Goal: Information Seeking & Learning: Learn about a topic

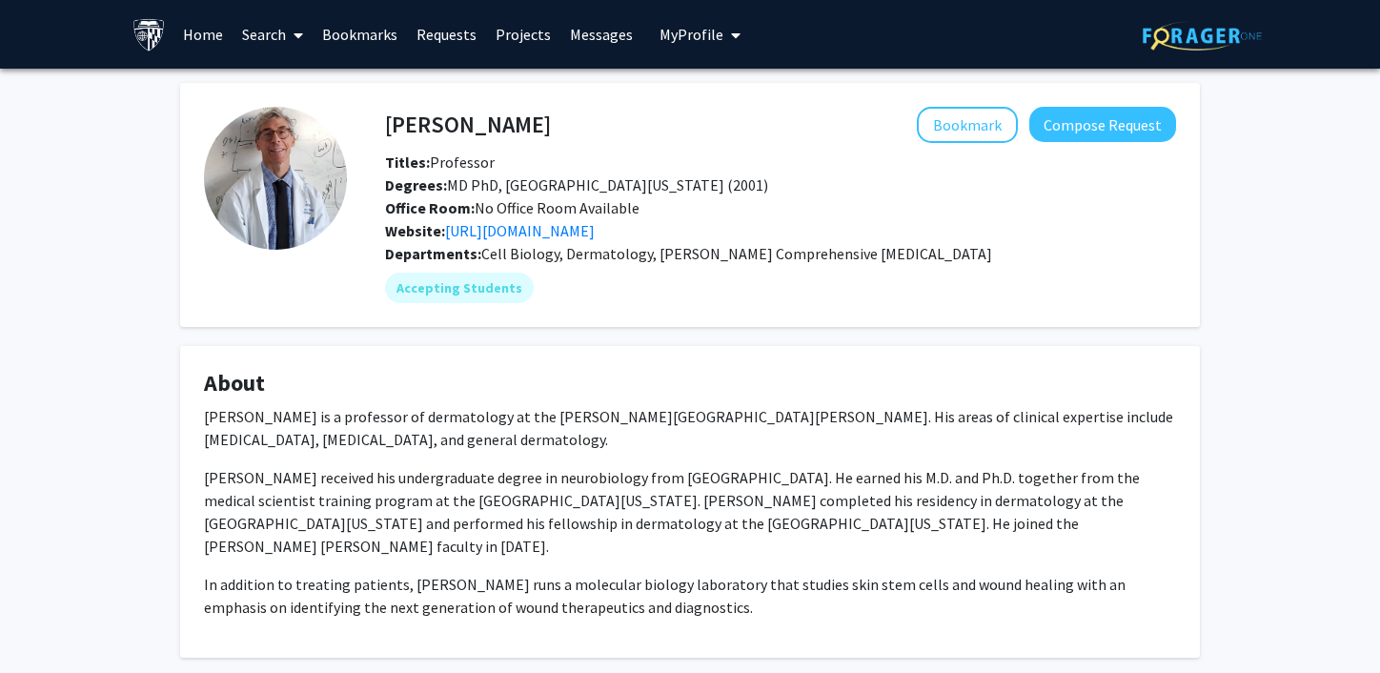
click at [288, 40] on span at bounding box center [294, 35] width 17 height 67
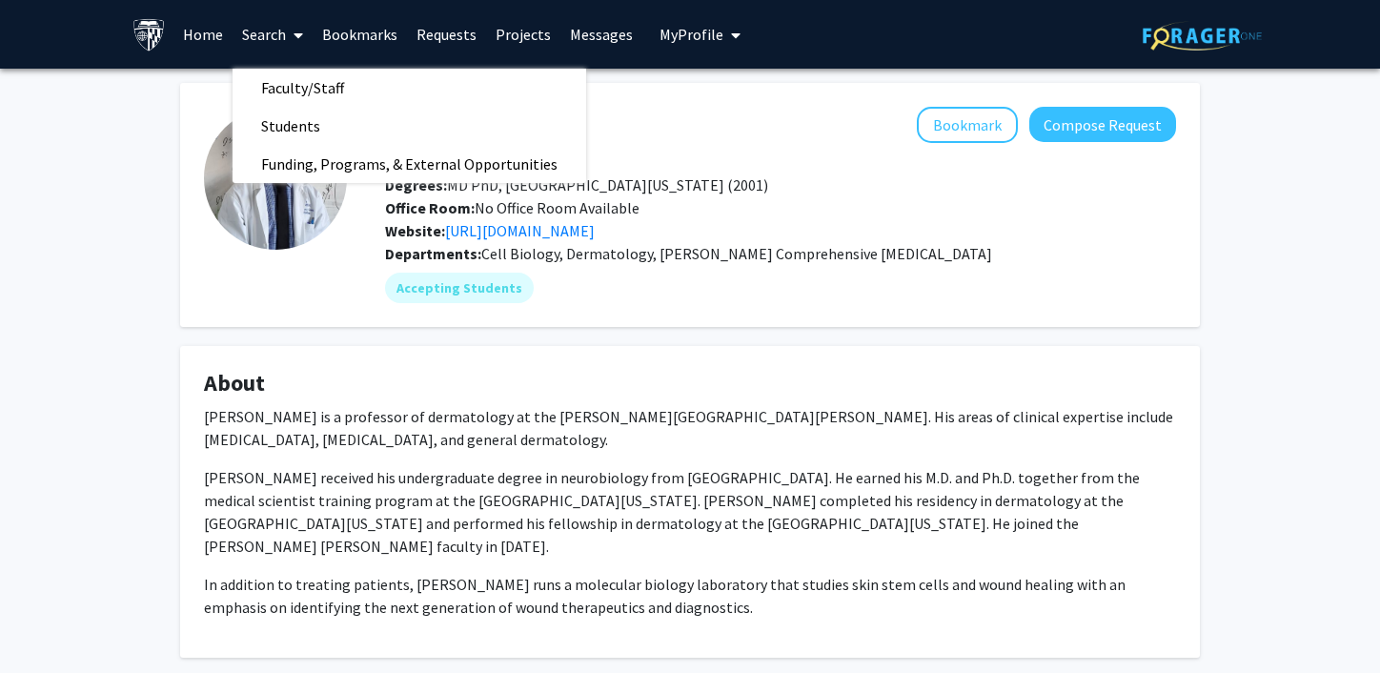
click at [502, 35] on link "Projects" at bounding box center [523, 34] width 74 height 67
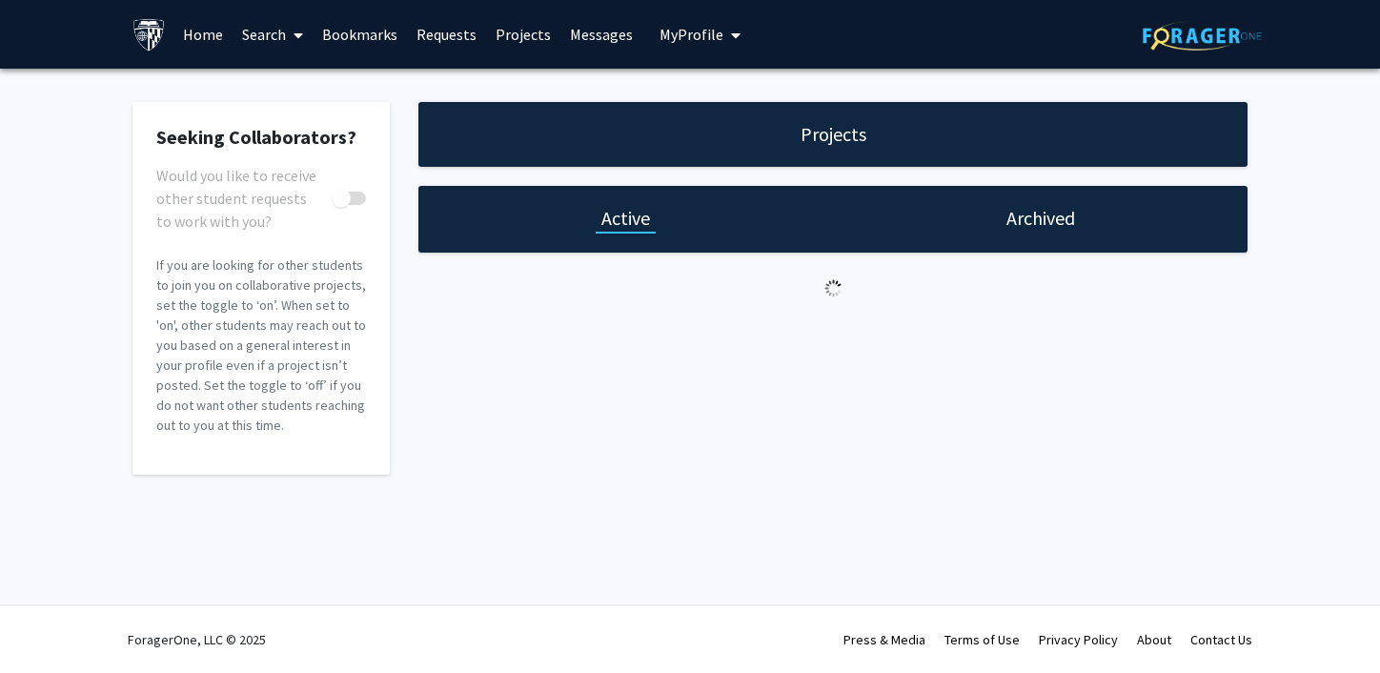
click at [271, 35] on link "Search" at bounding box center [272, 34] width 80 height 67
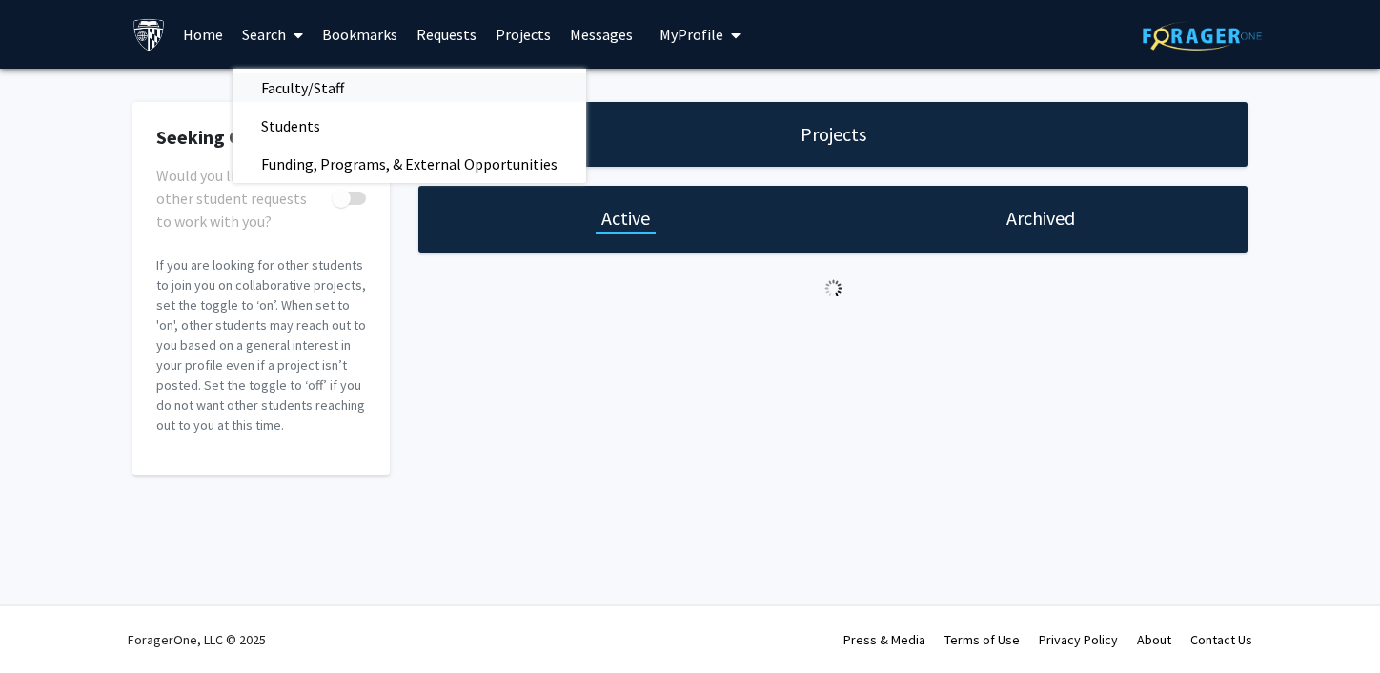
click at [292, 91] on span "Faculty/Staff" at bounding box center [302, 88] width 140 height 38
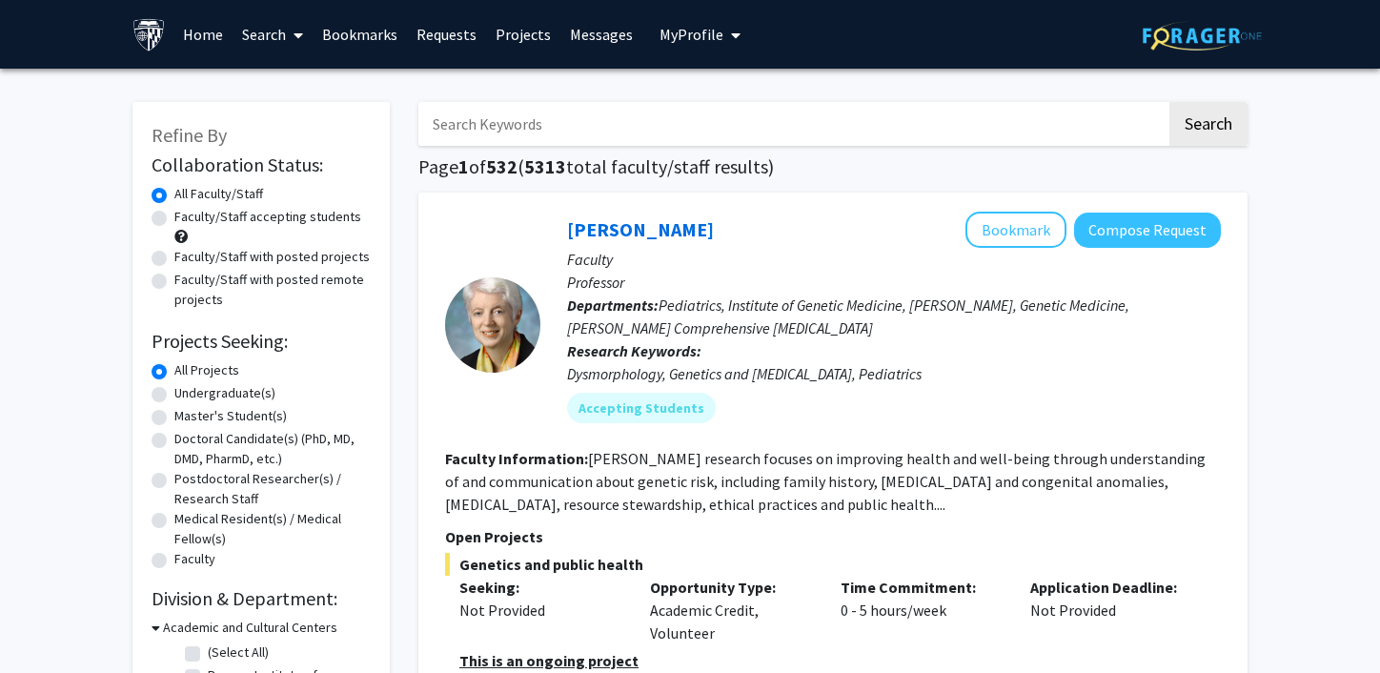
click at [549, 138] on input "Search Keywords" at bounding box center [792, 124] width 748 height 44
type input "pediatrics"
click at [1169, 102] on button "Search" at bounding box center [1208, 124] width 78 height 44
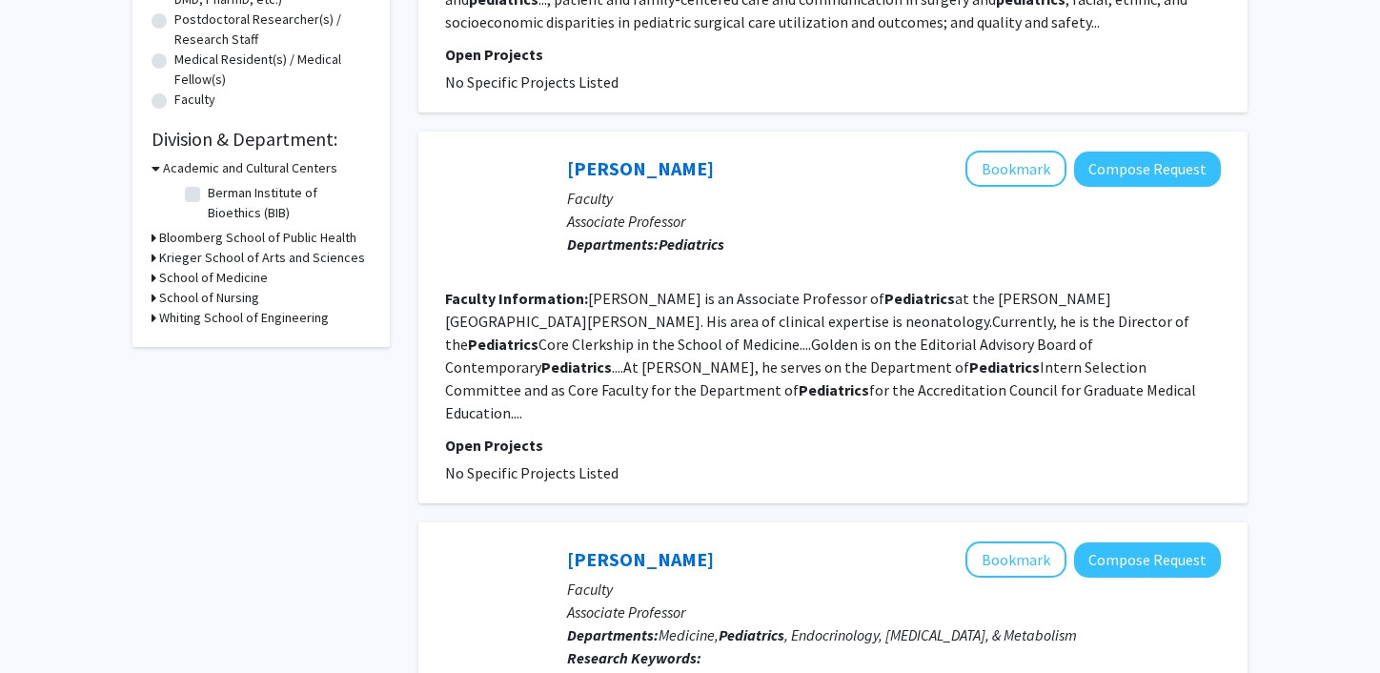
scroll to position [521, 0]
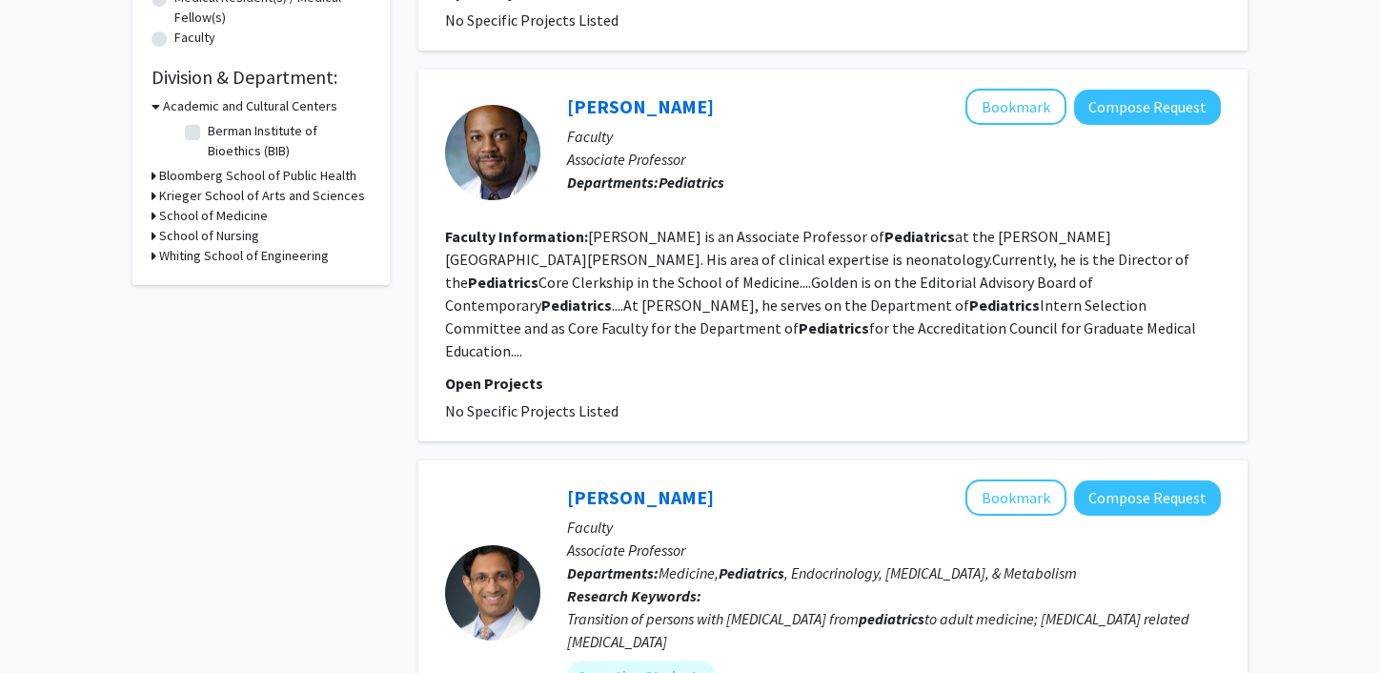
click at [220, 215] on h3 "School of Medicine" at bounding box center [213, 216] width 109 height 20
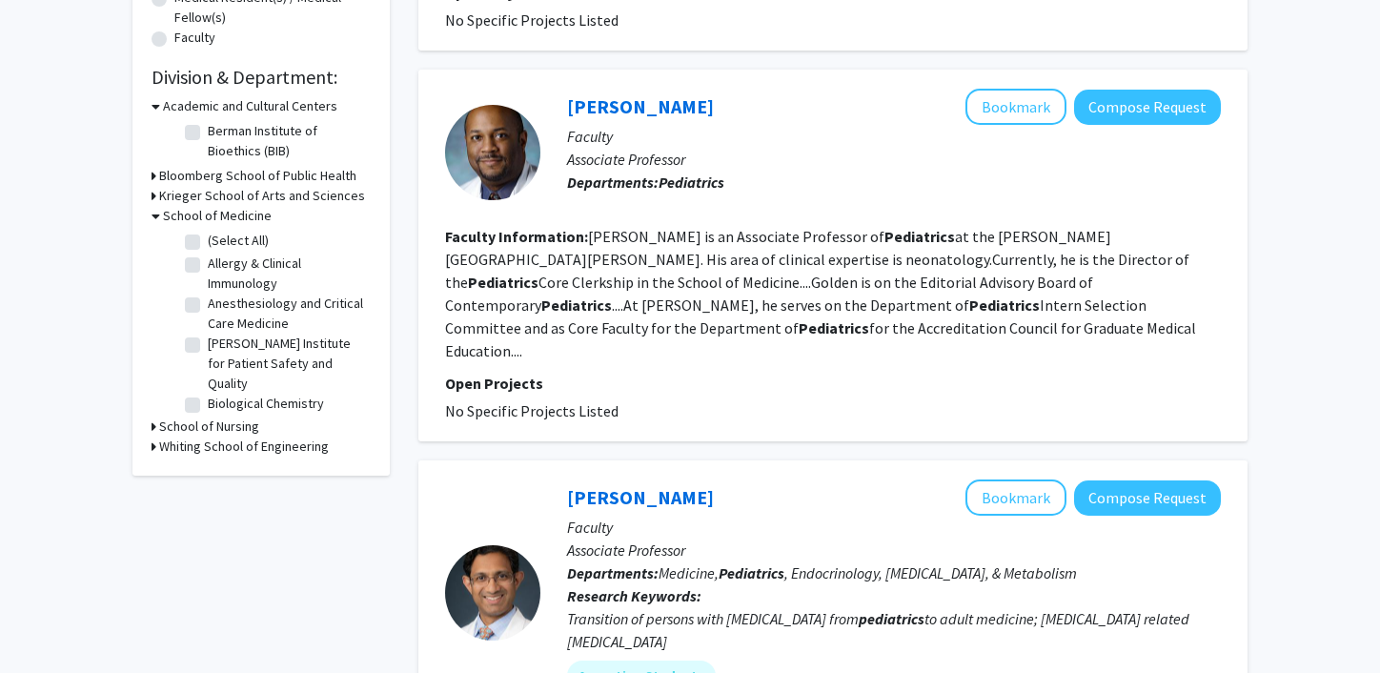
click at [220, 215] on h3 "School of Medicine" at bounding box center [217, 216] width 109 height 20
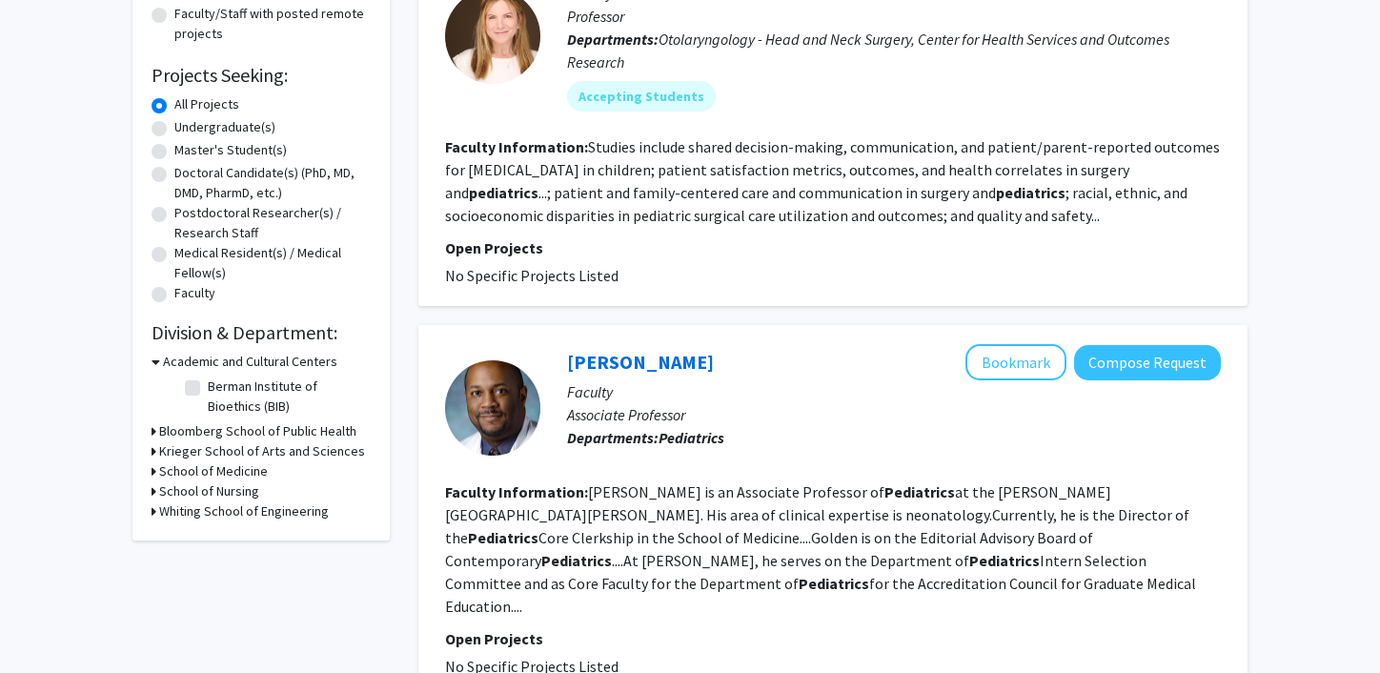
scroll to position [260, 0]
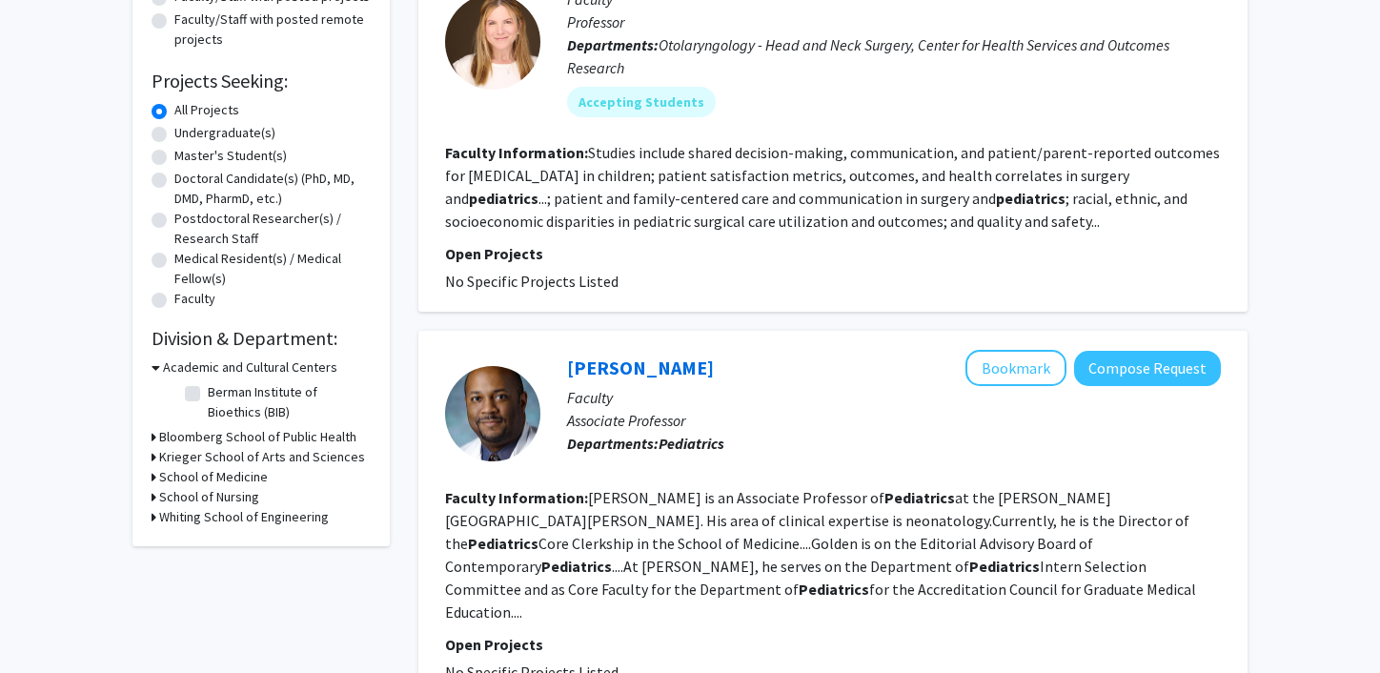
click at [204, 457] on h3 "Krieger School of Arts and Sciences" at bounding box center [262, 457] width 206 height 20
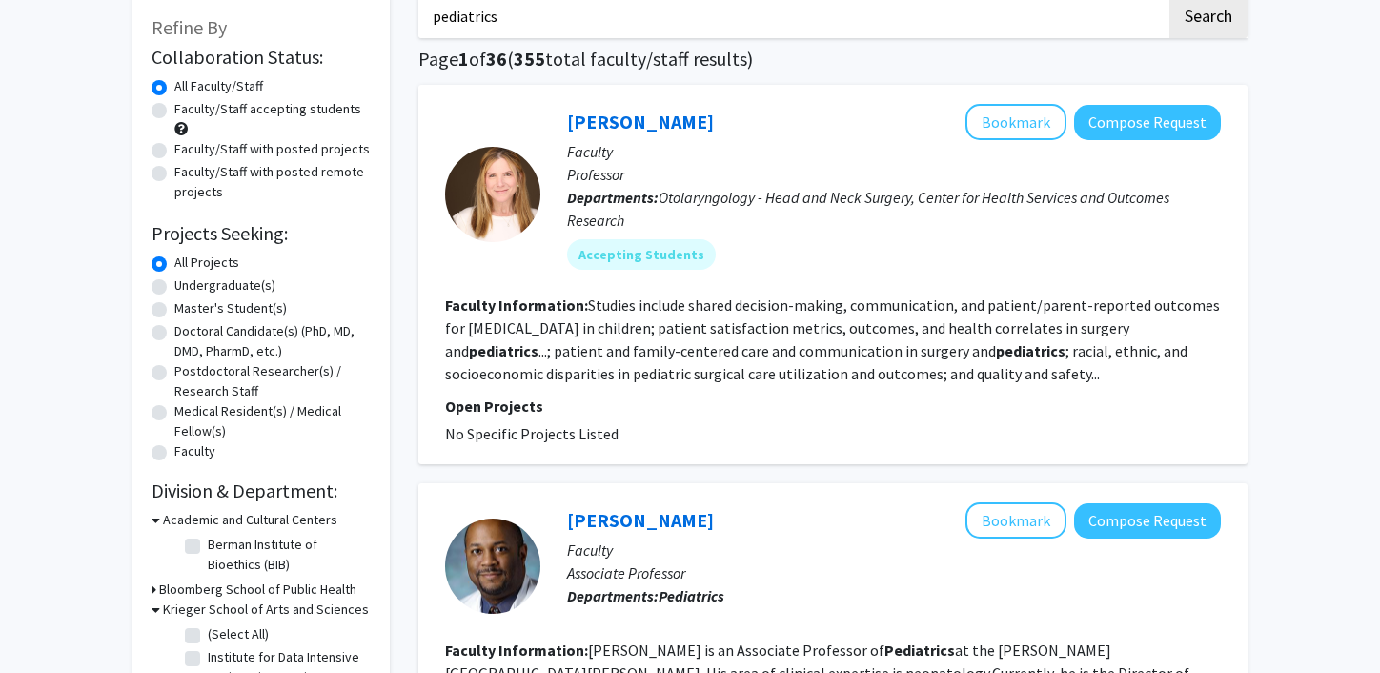
scroll to position [48, 0]
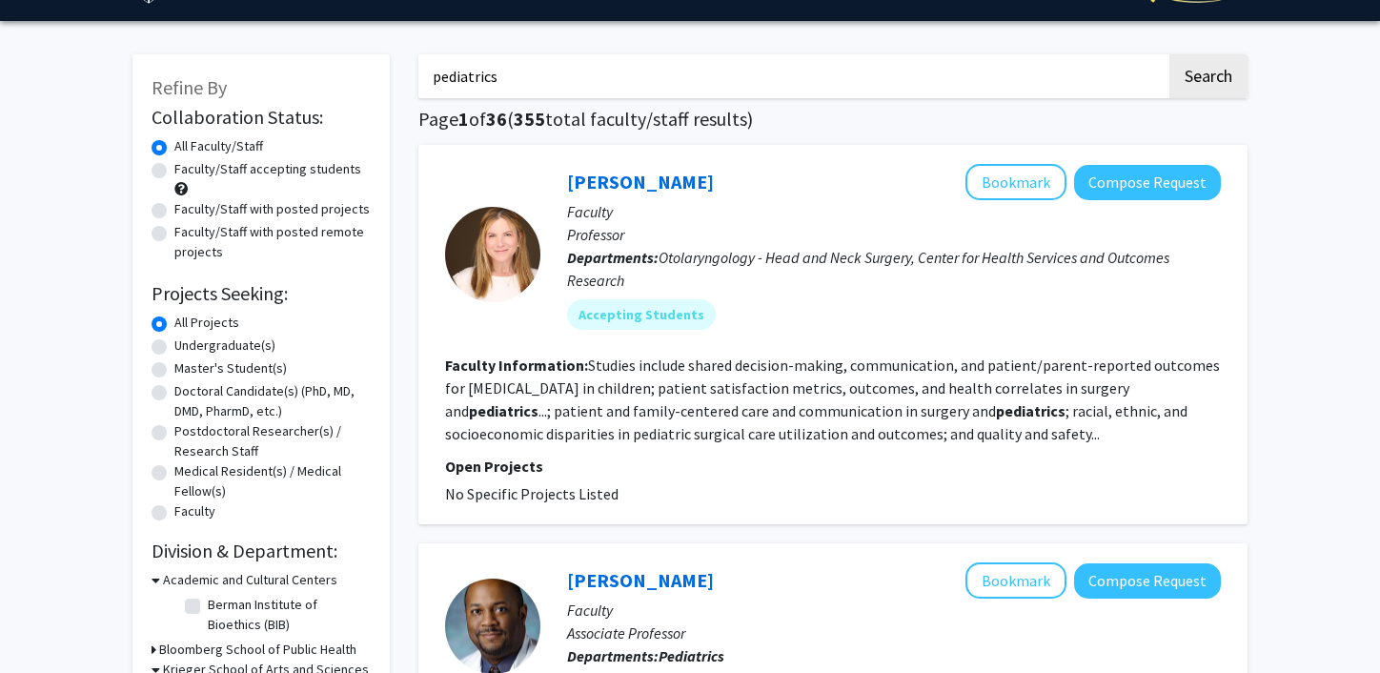
click at [471, 81] on input "pediatrics" at bounding box center [792, 76] width 748 height 44
click at [1169, 54] on button "Search" at bounding box center [1208, 76] width 78 height 44
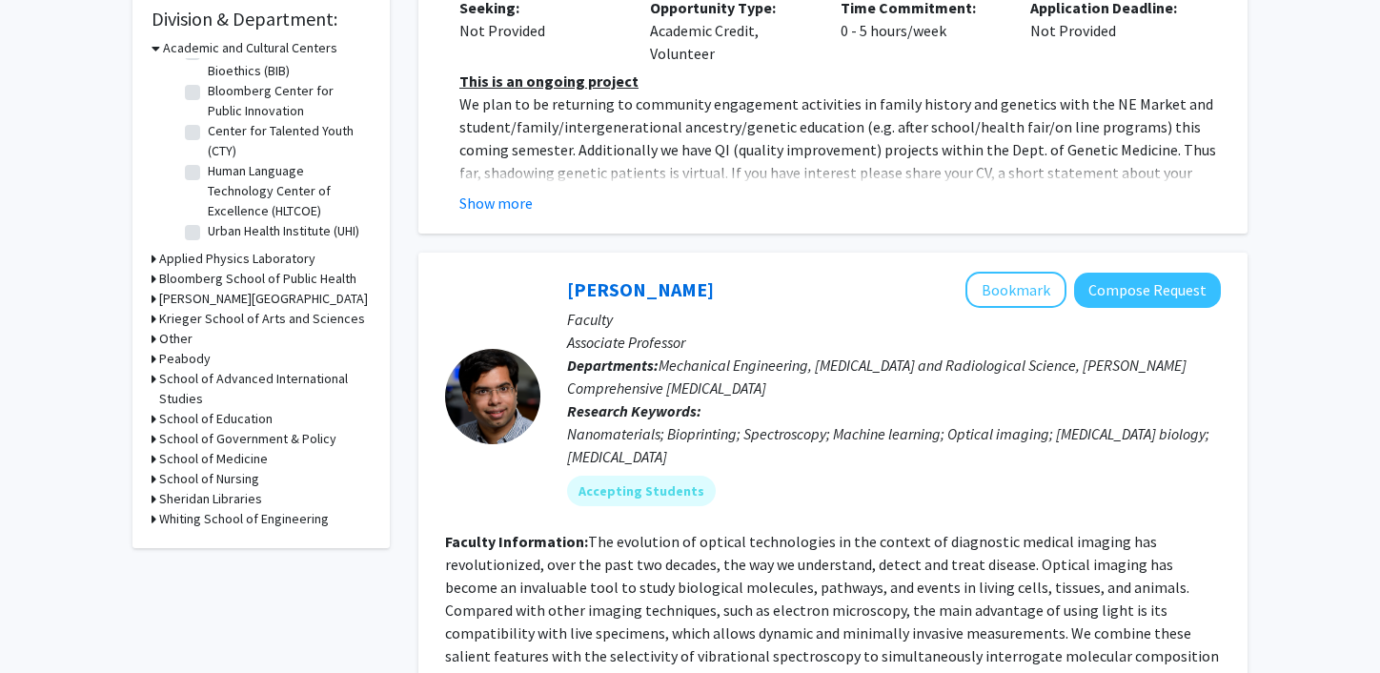
scroll to position [588, 0]
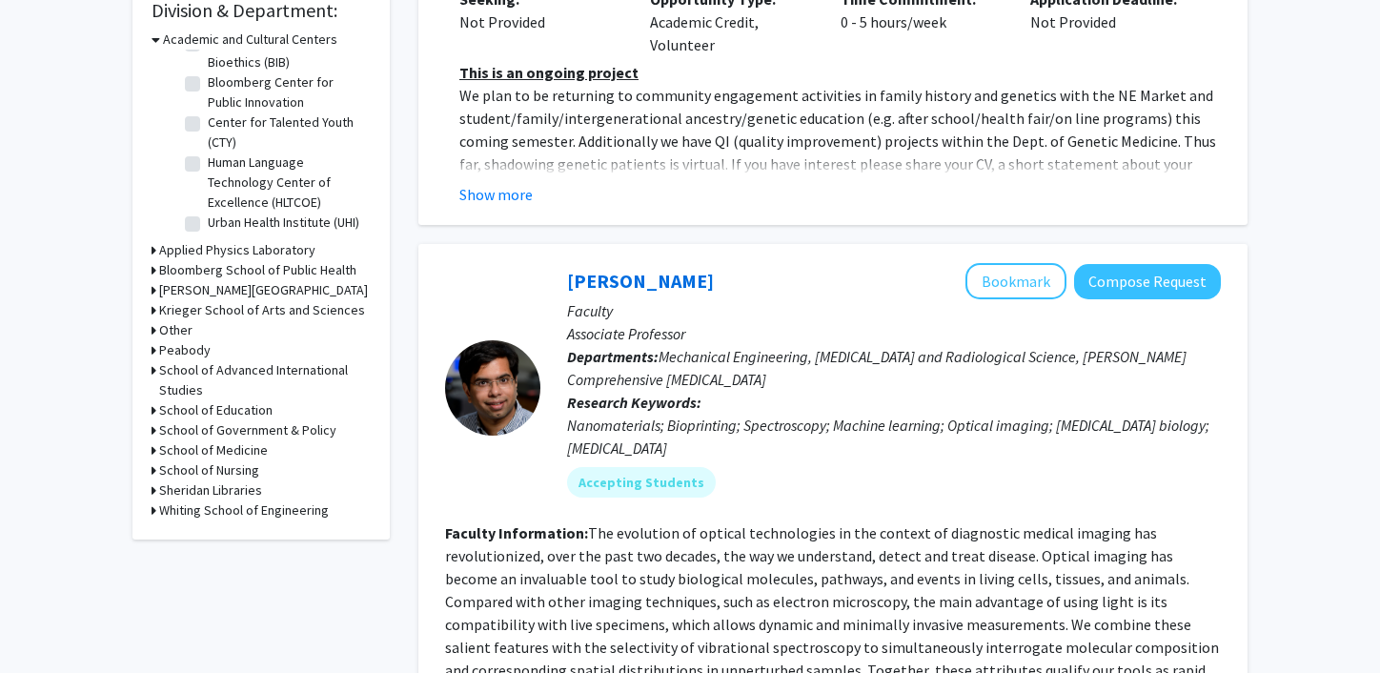
click at [240, 450] on h3 "School of Medicine" at bounding box center [213, 450] width 109 height 20
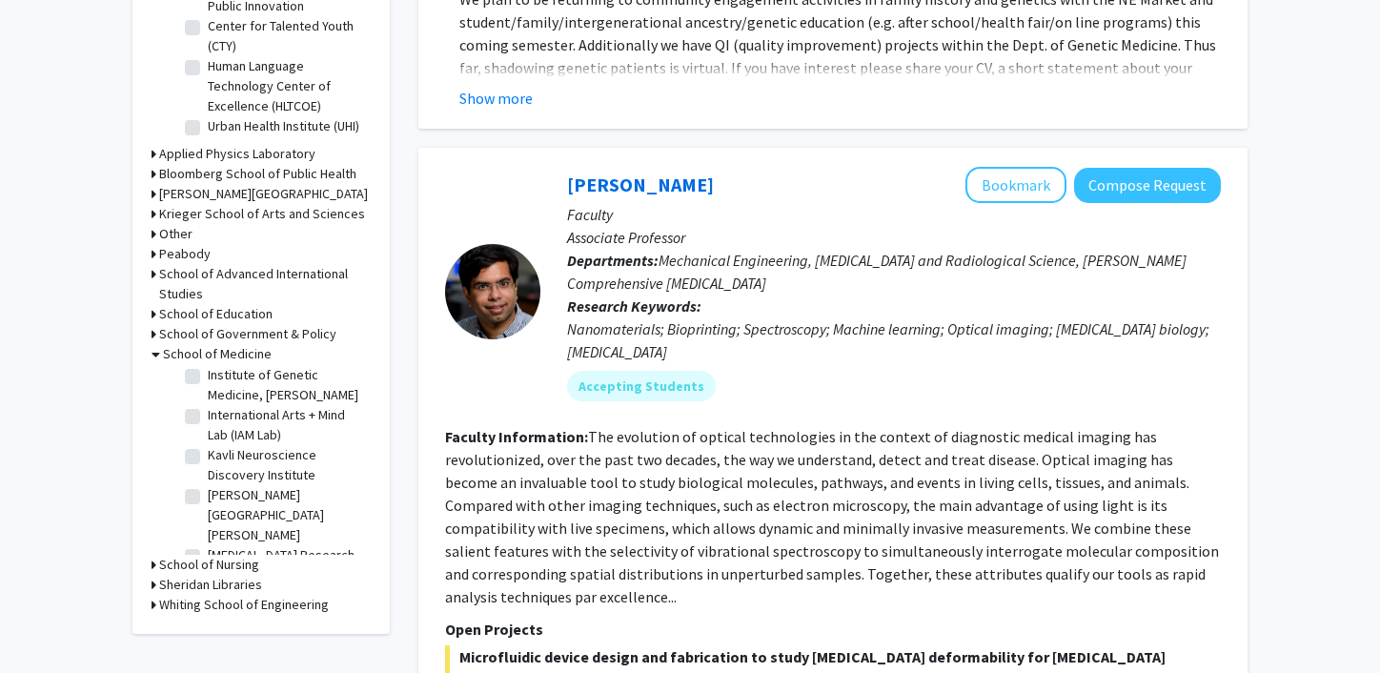
scroll to position [0, 0]
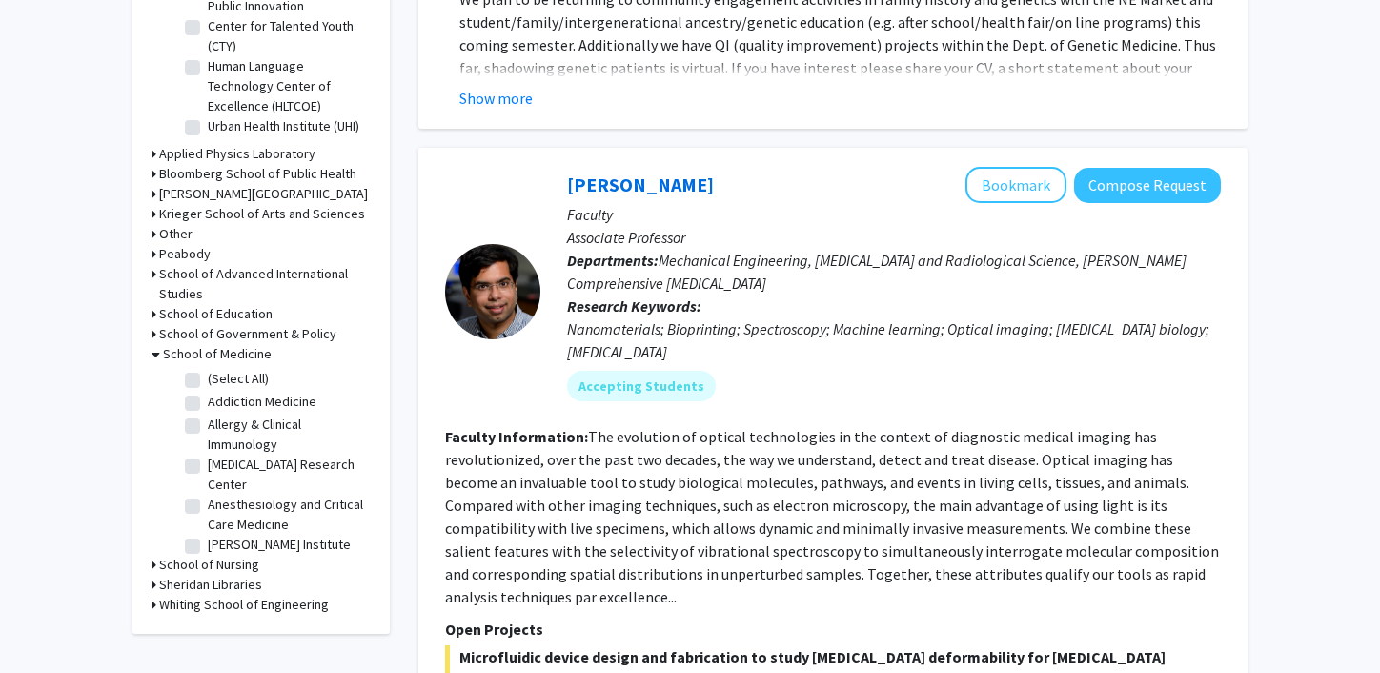
click at [208, 384] on label "(Select All)" at bounding box center [238, 379] width 61 height 20
click at [208, 381] on input "(Select All)" at bounding box center [214, 375] width 12 height 12
checkbox input "true"
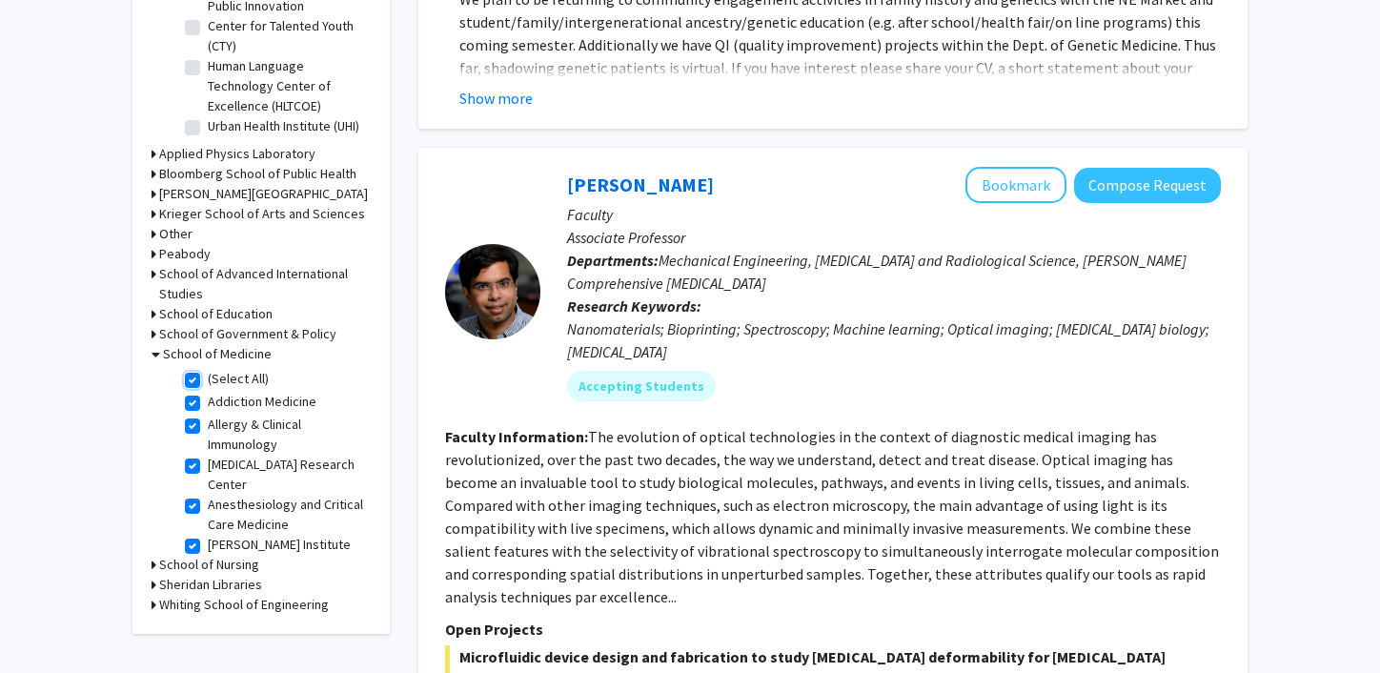
checkbox input "true"
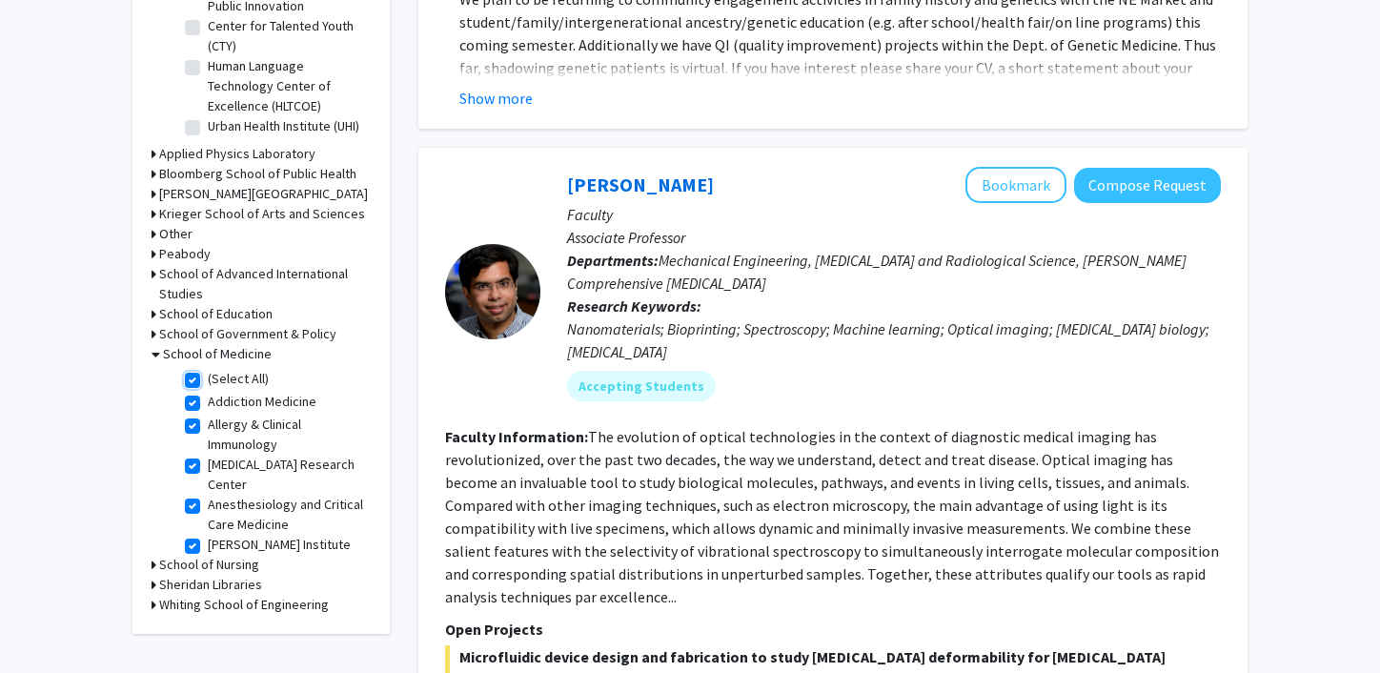
checkbox input "true"
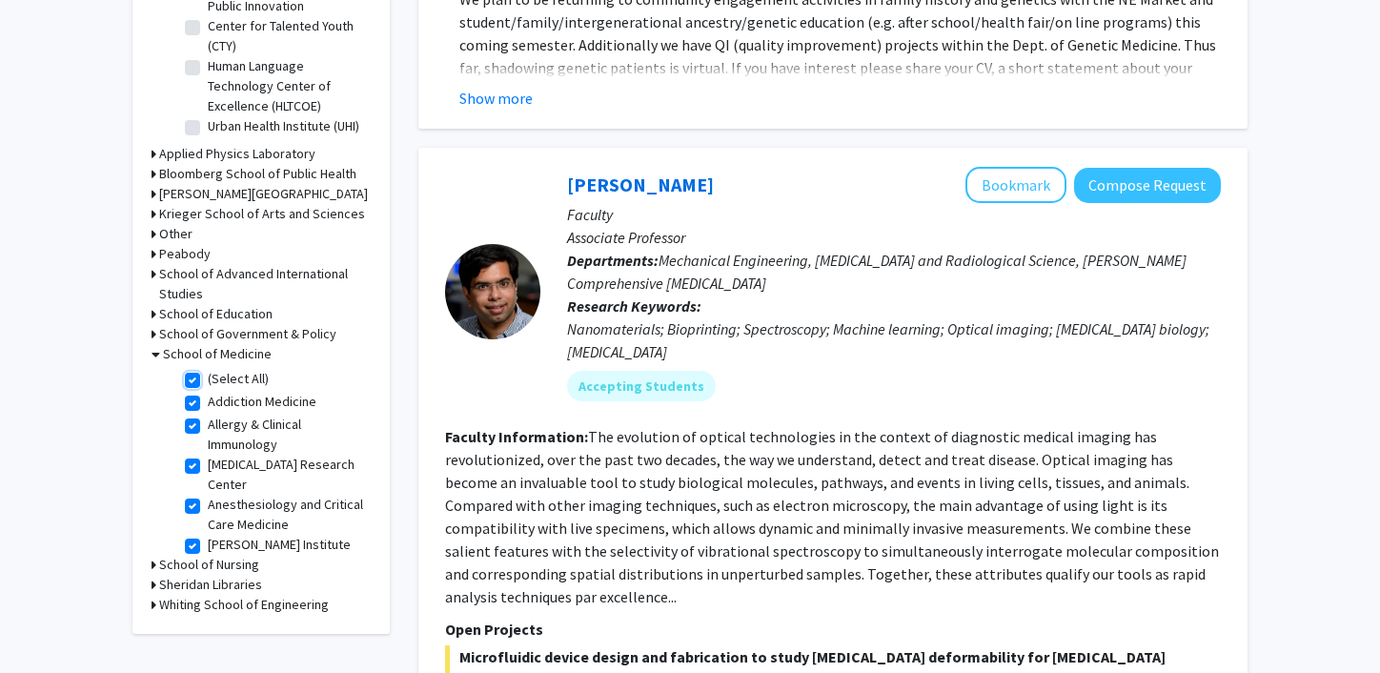
checkbox input "true"
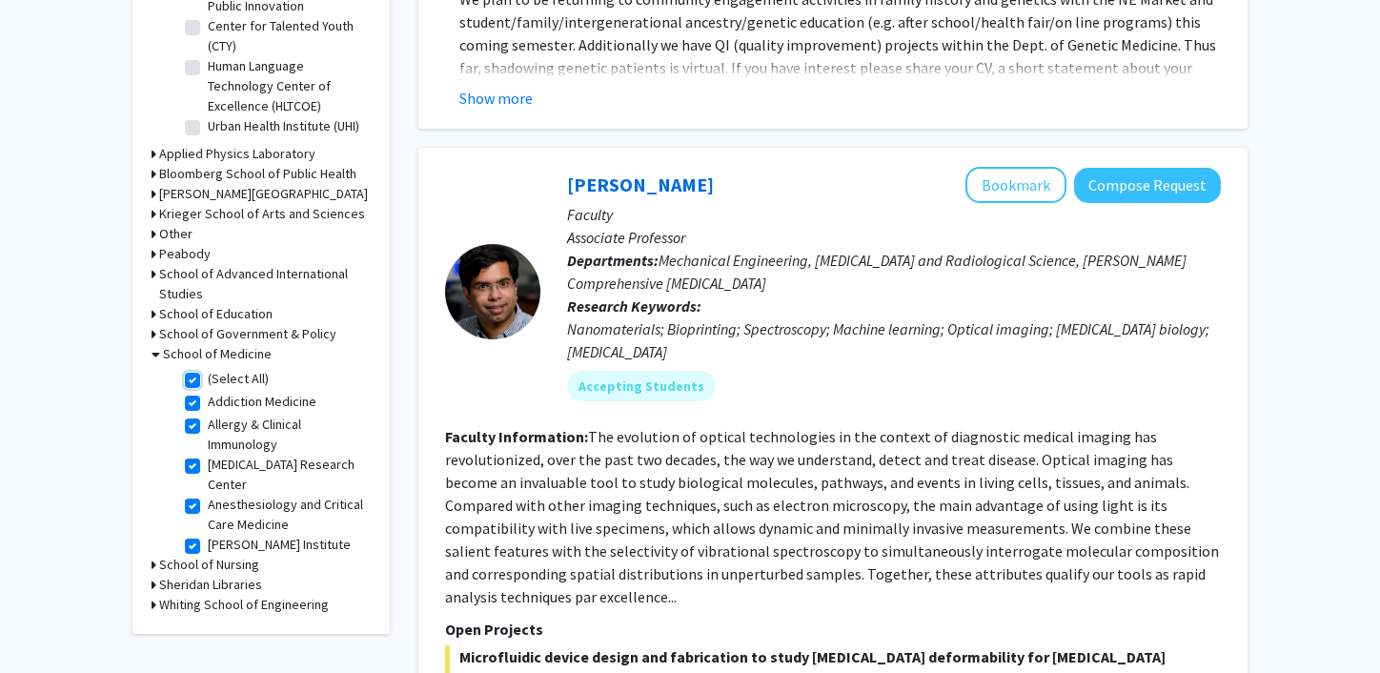
checkbox input "true"
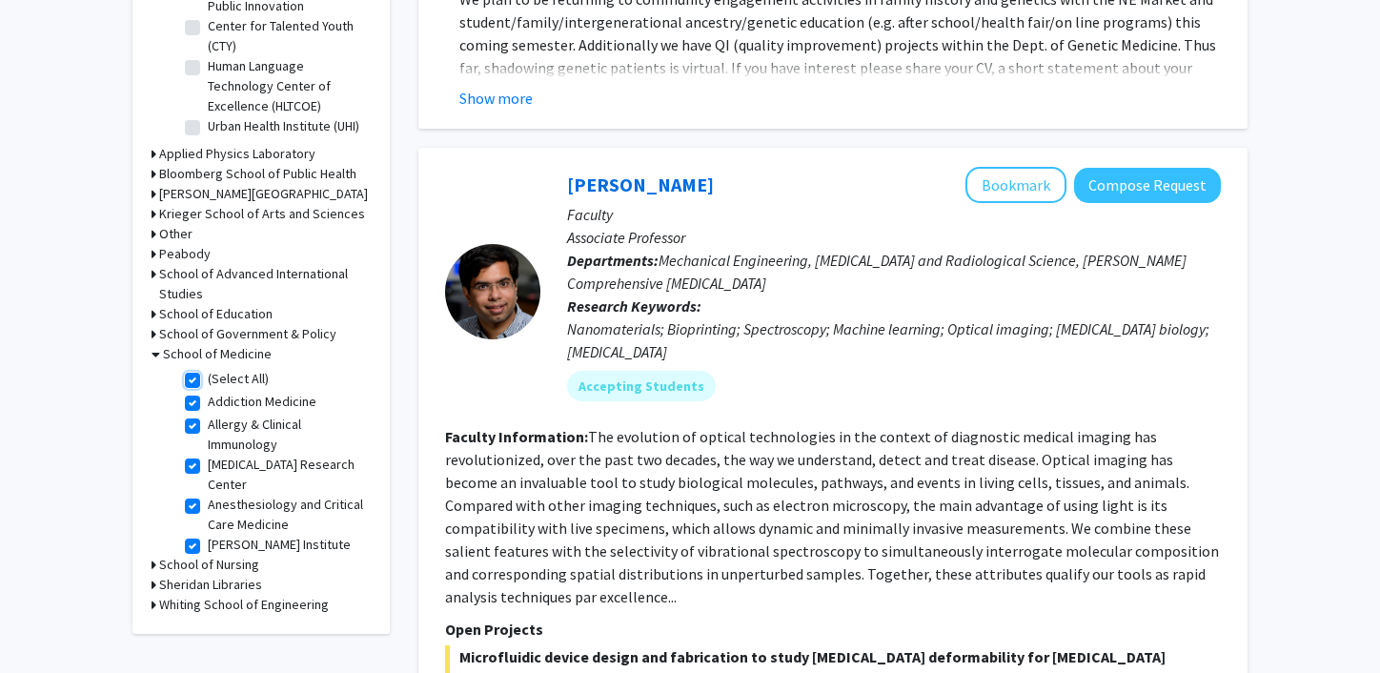
checkbox input "true"
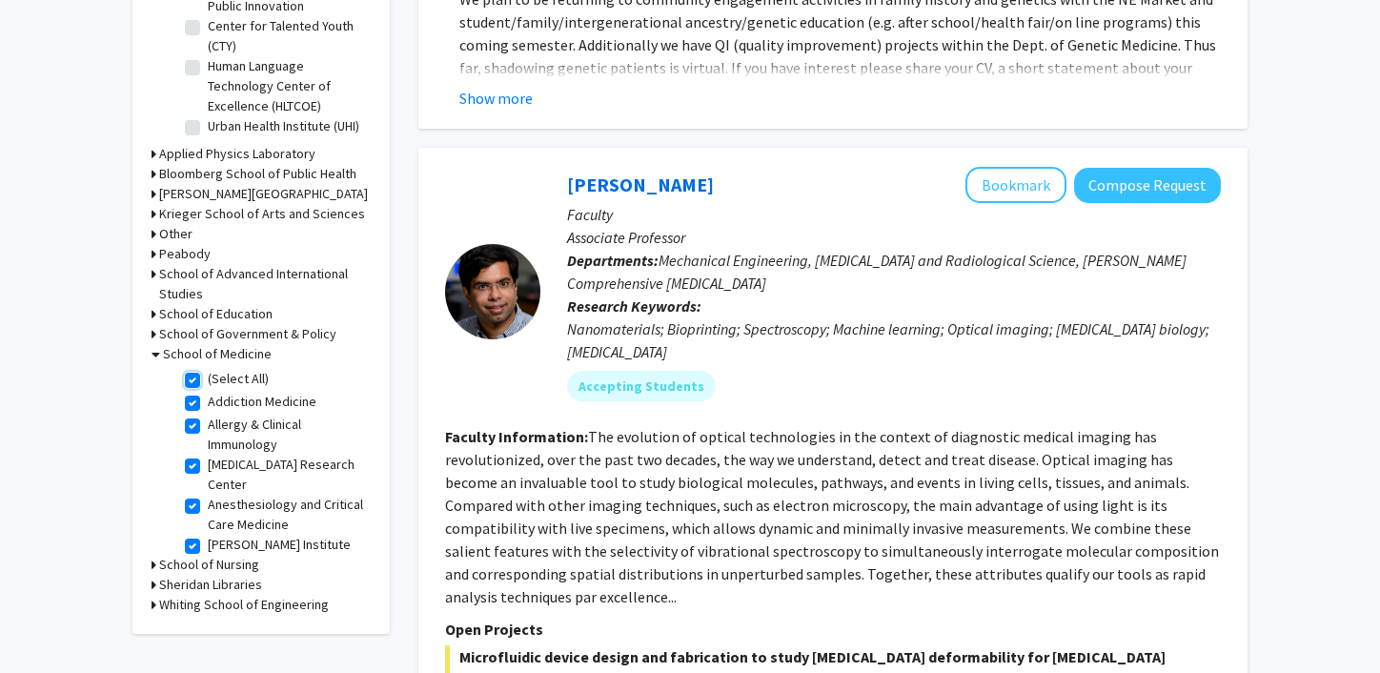
checkbox input "true"
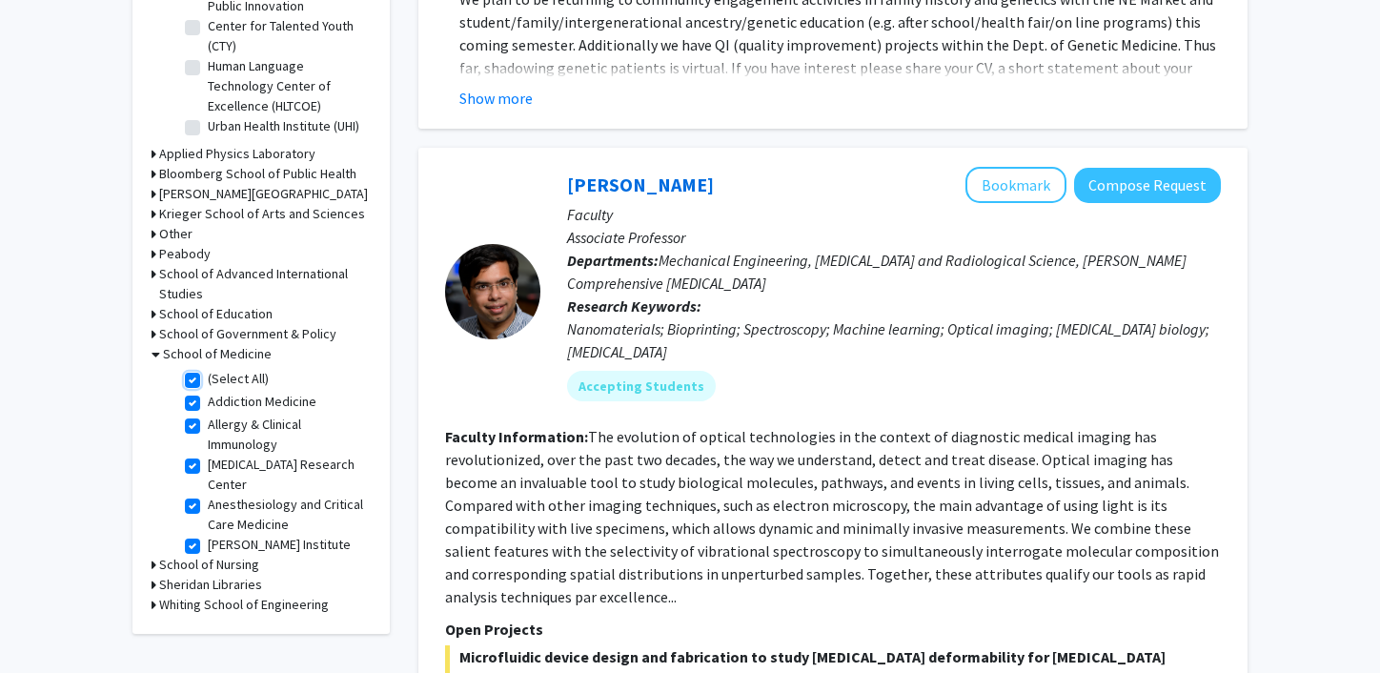
checkbox input "true"
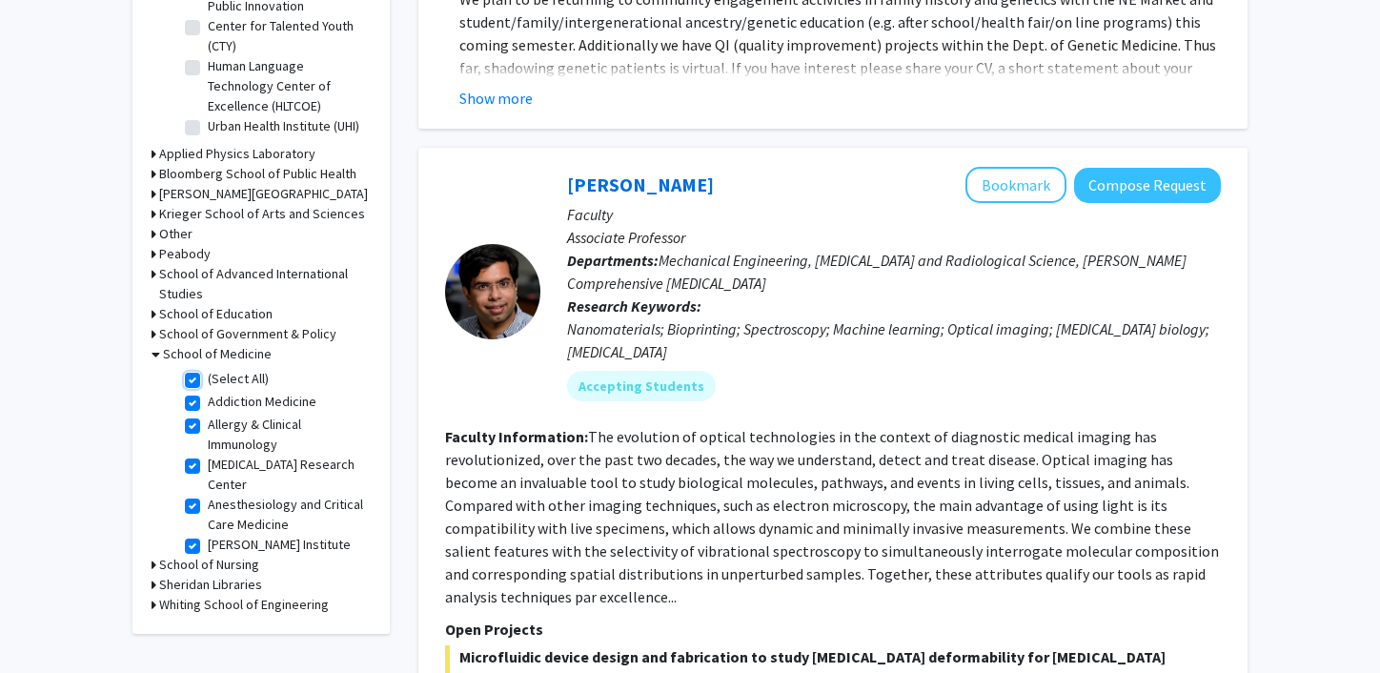
checkbox input "true"
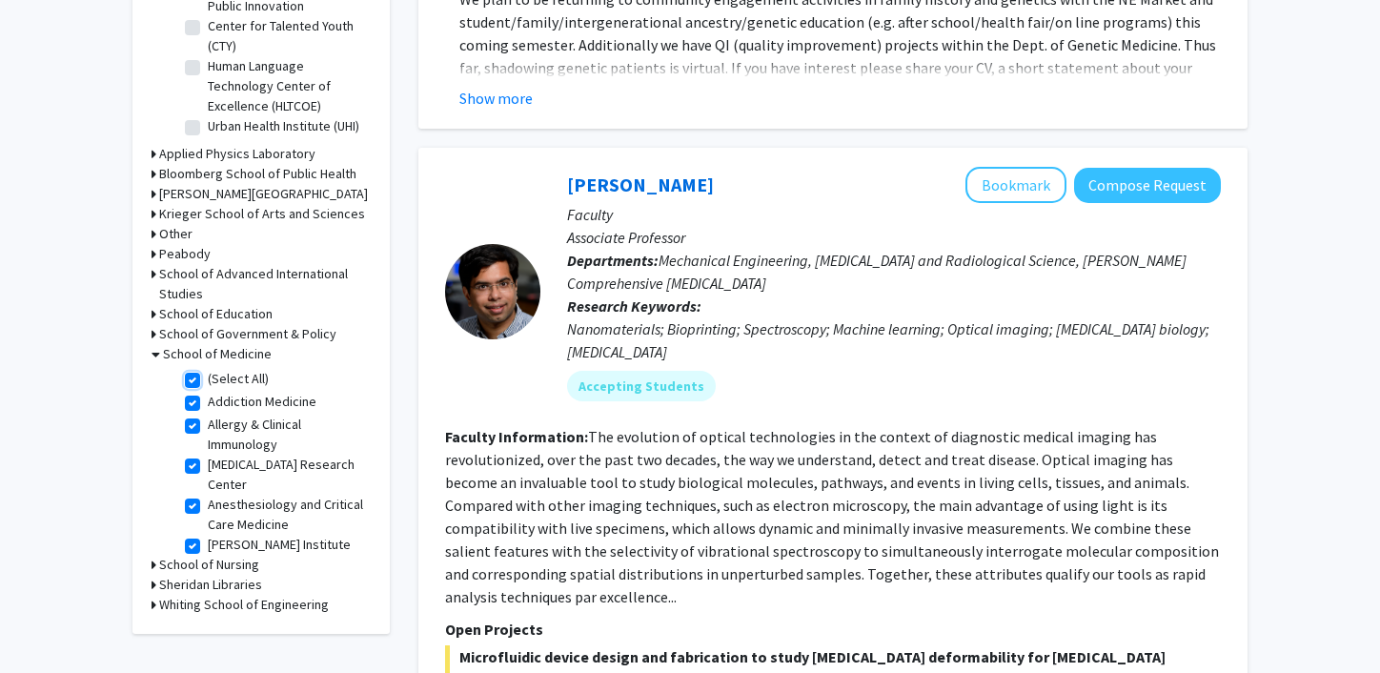
checkbox input "true"
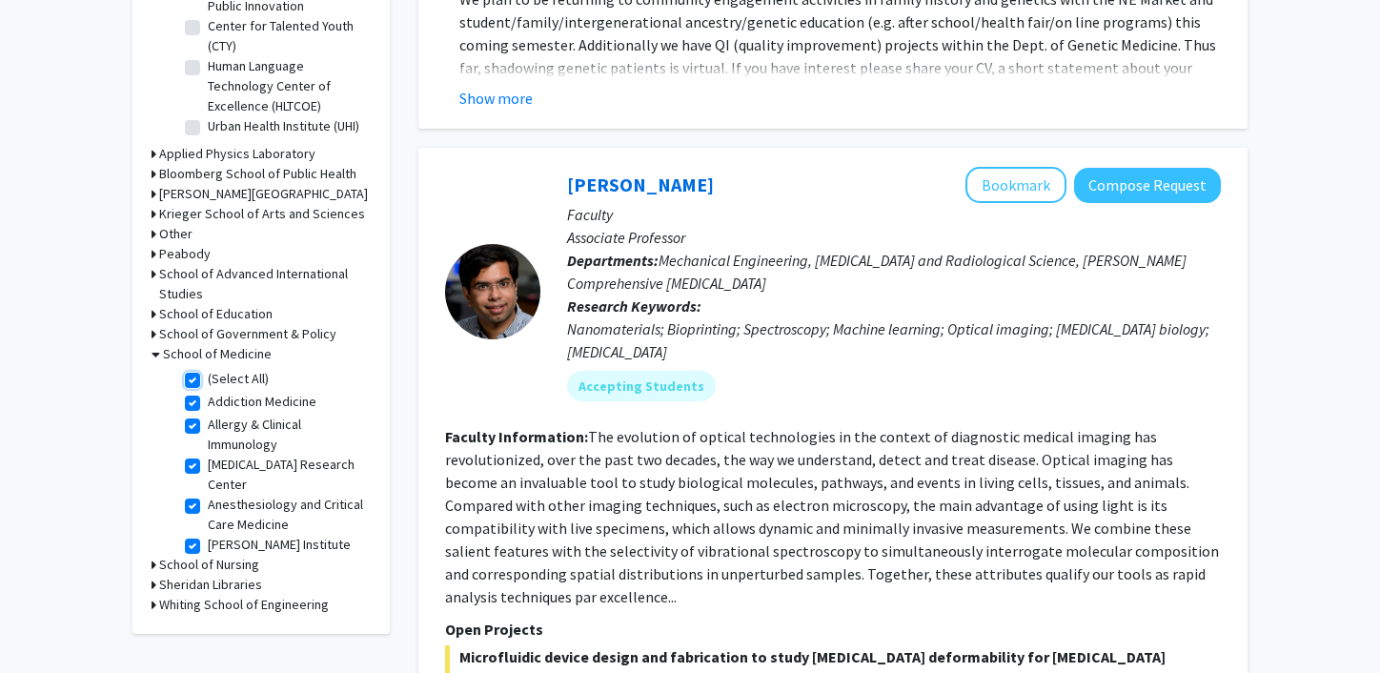
checkbox input "true"
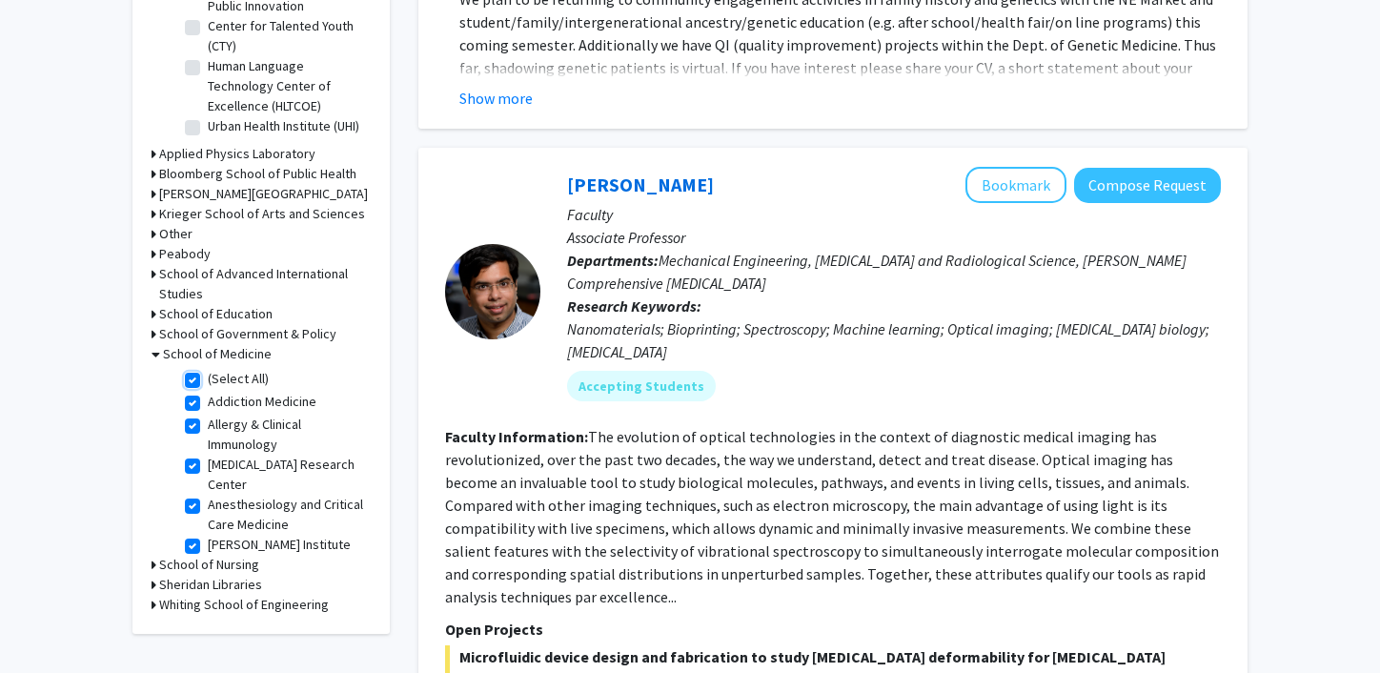
checkbox input "true"
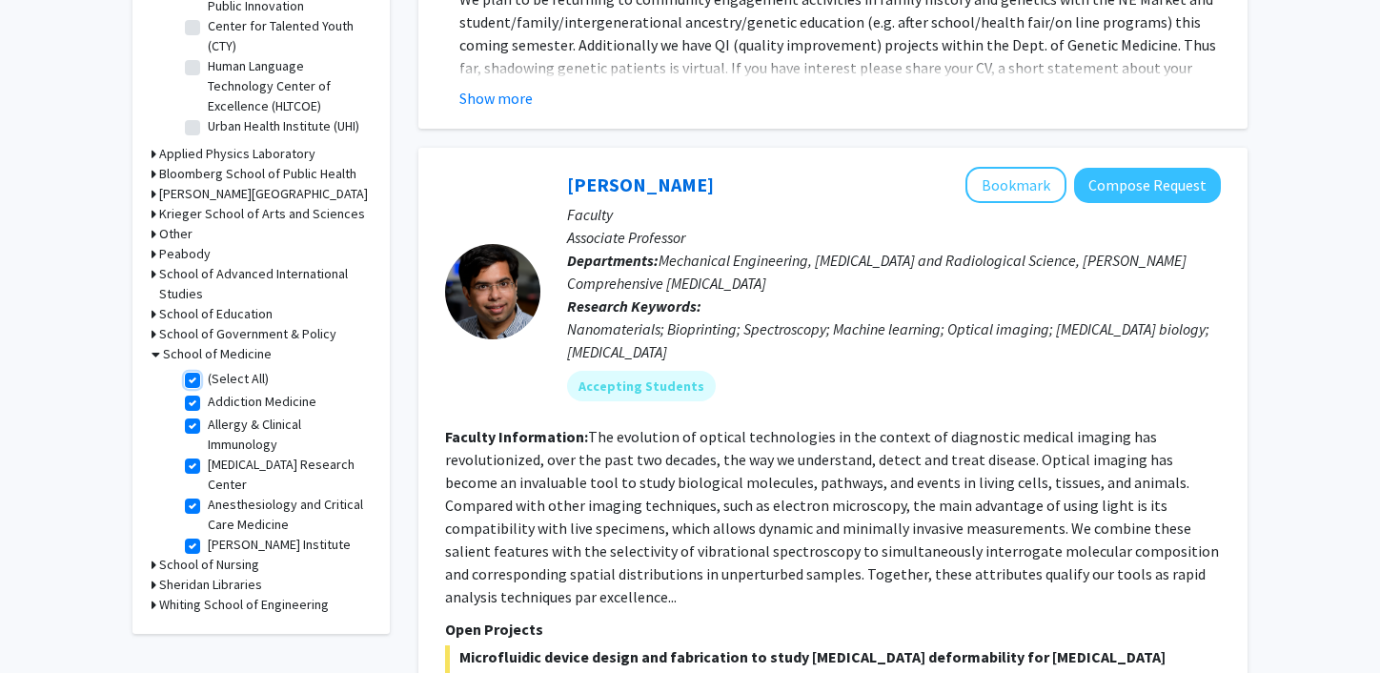
checkbox input "true"
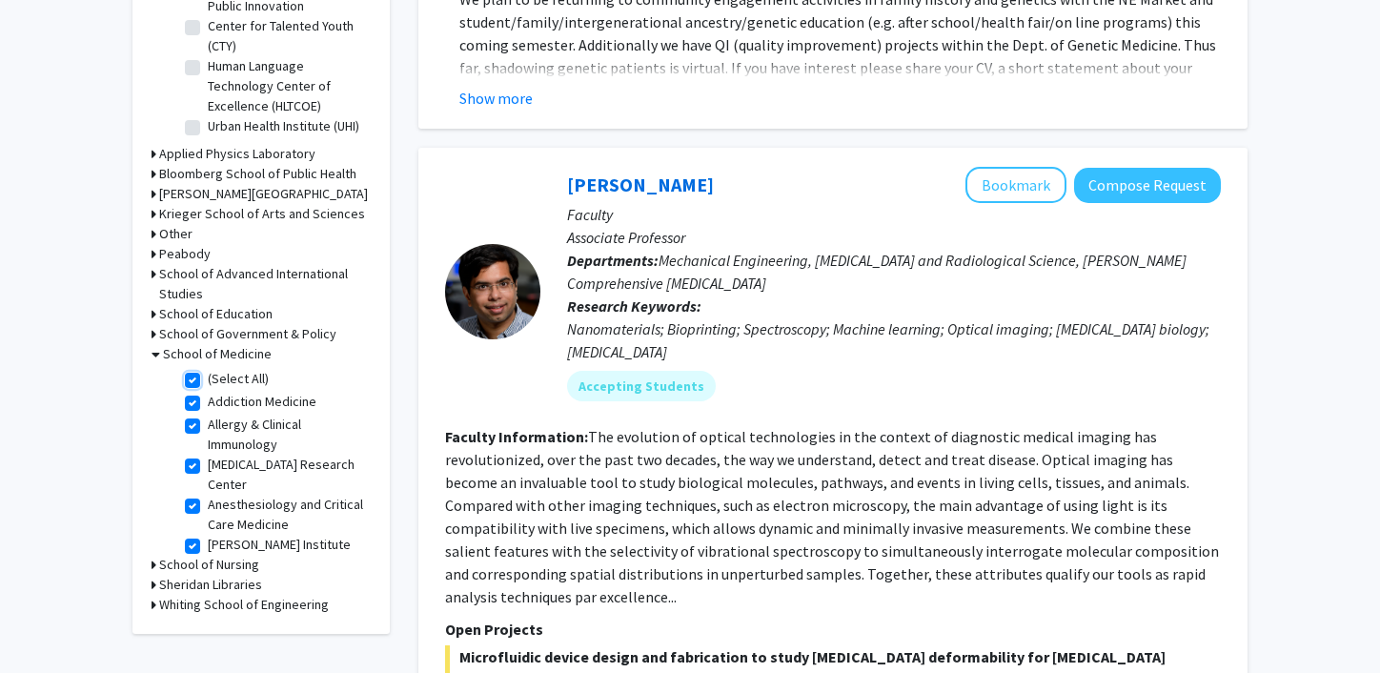
checkbox input "true"
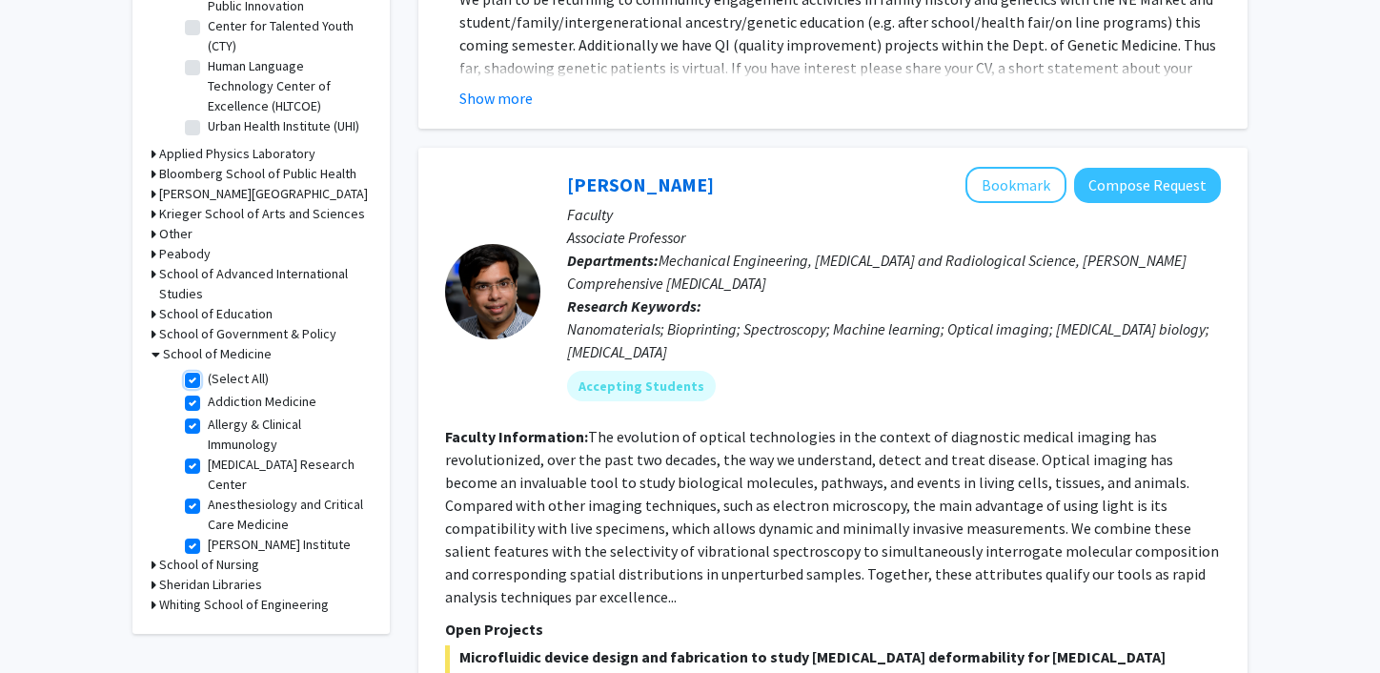
checkbox input "true"
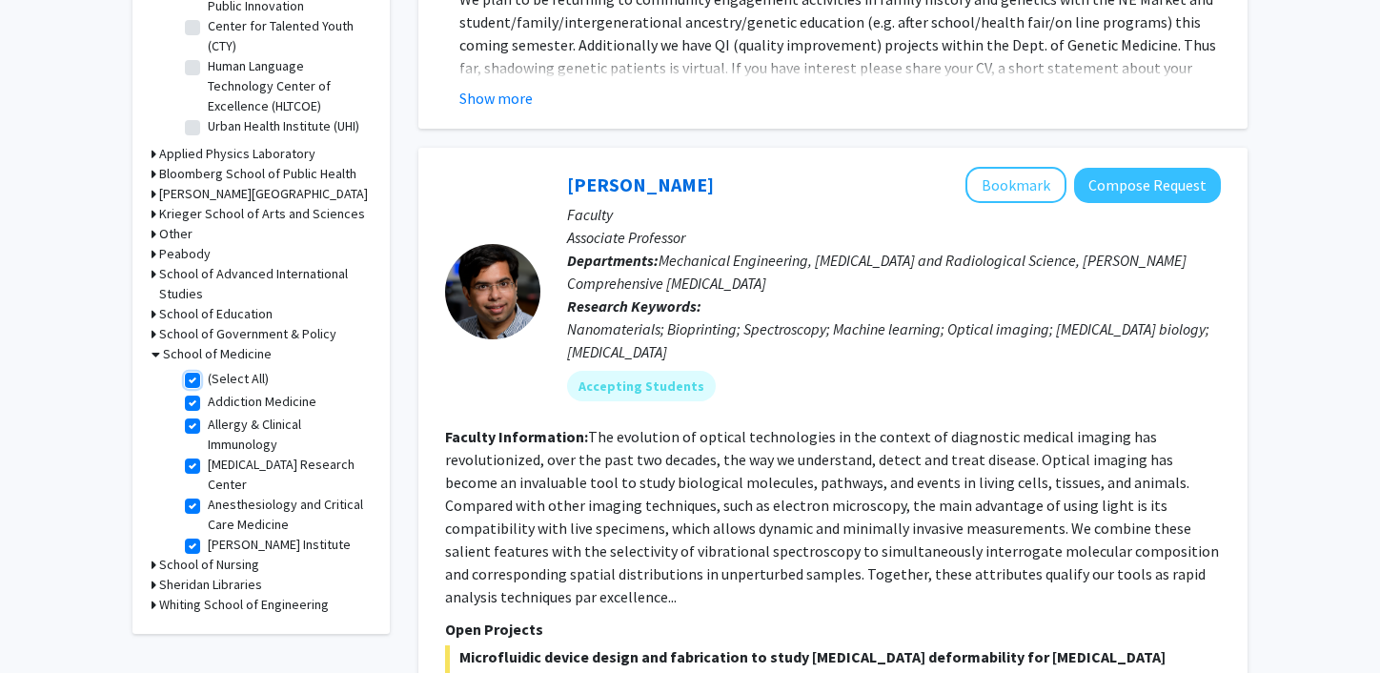
checkbox input "true"
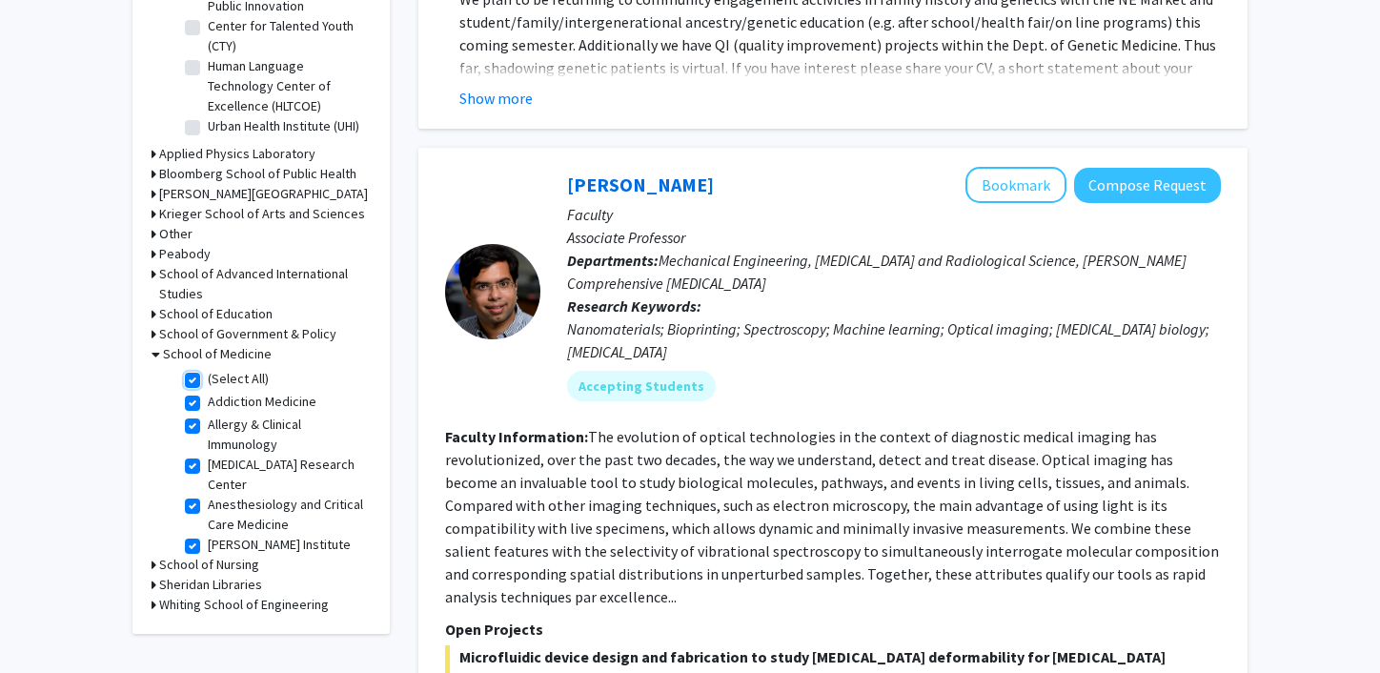
checkbox input "true"
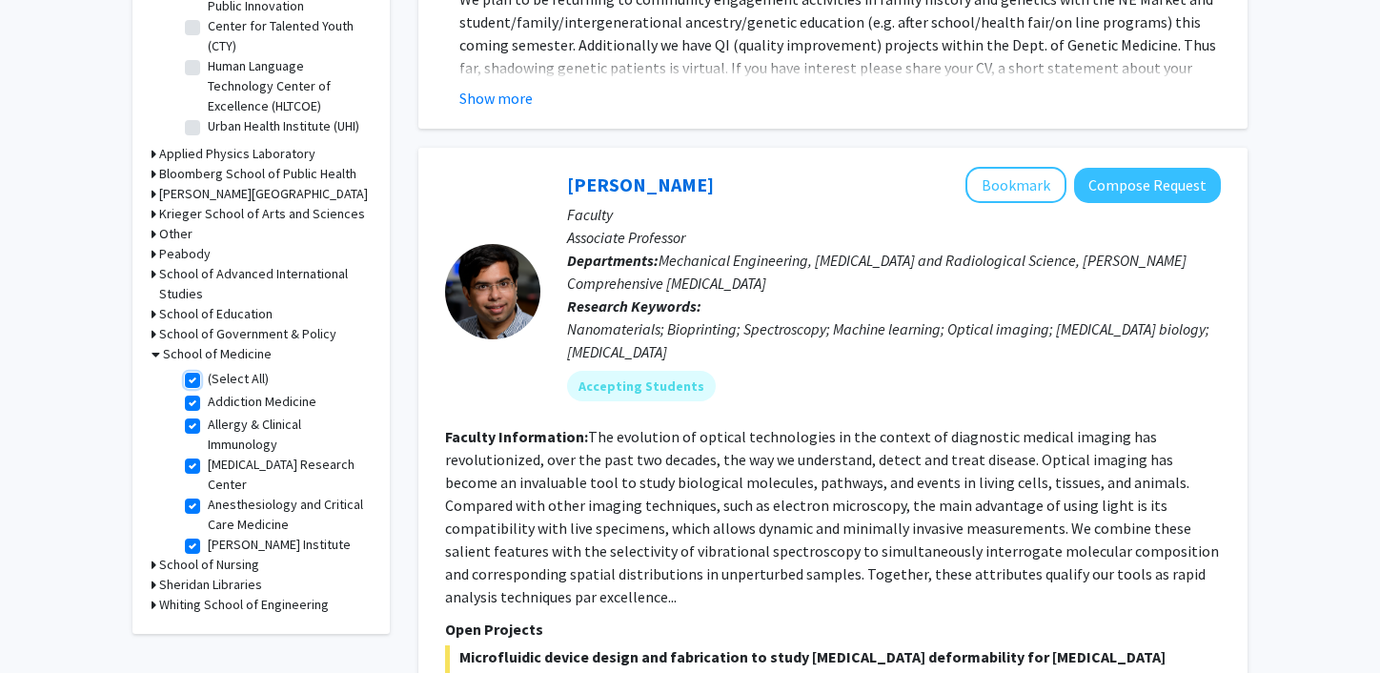
checkbox input "true"
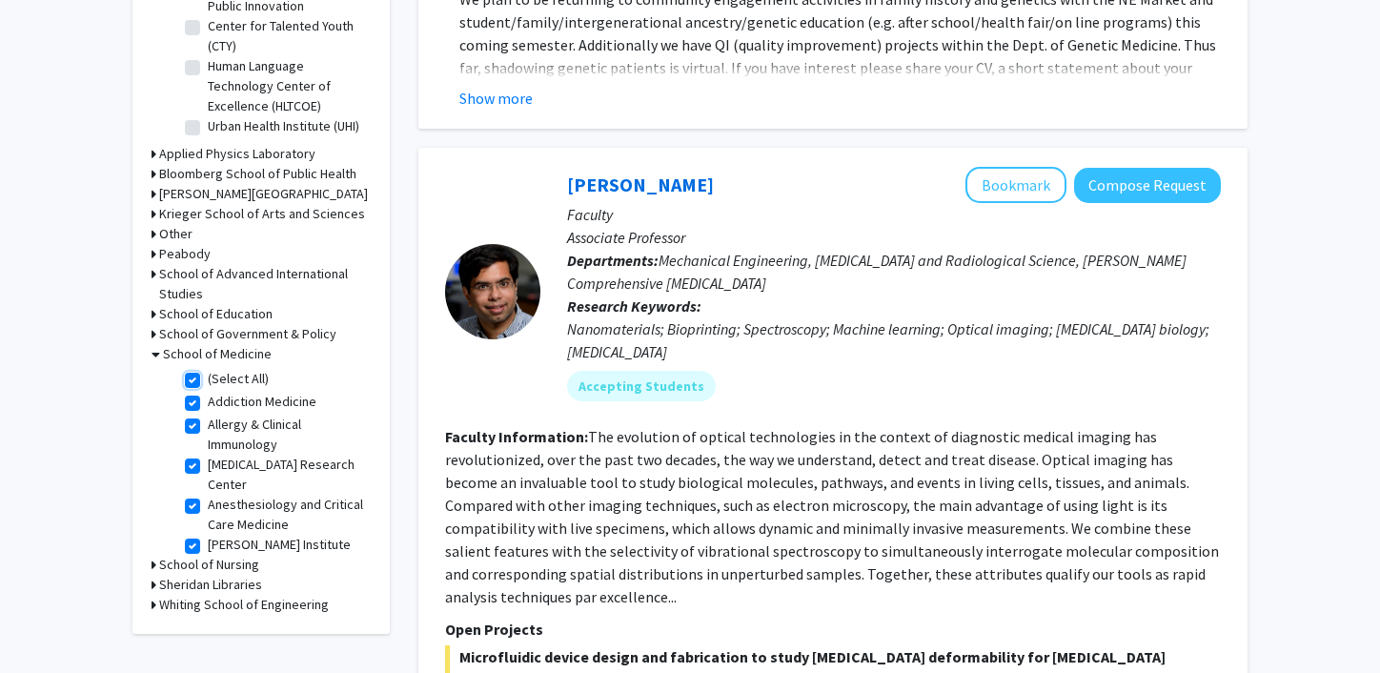
checkbox input "true"
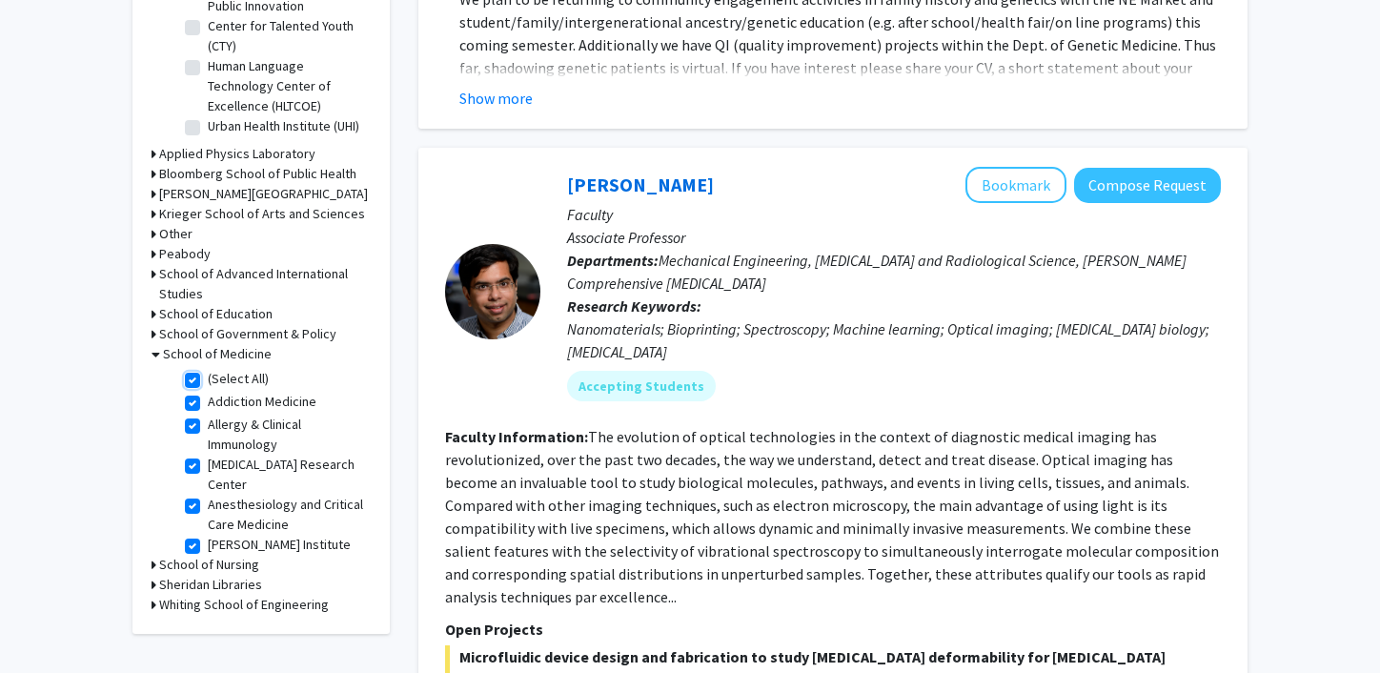
checkbox input "true"
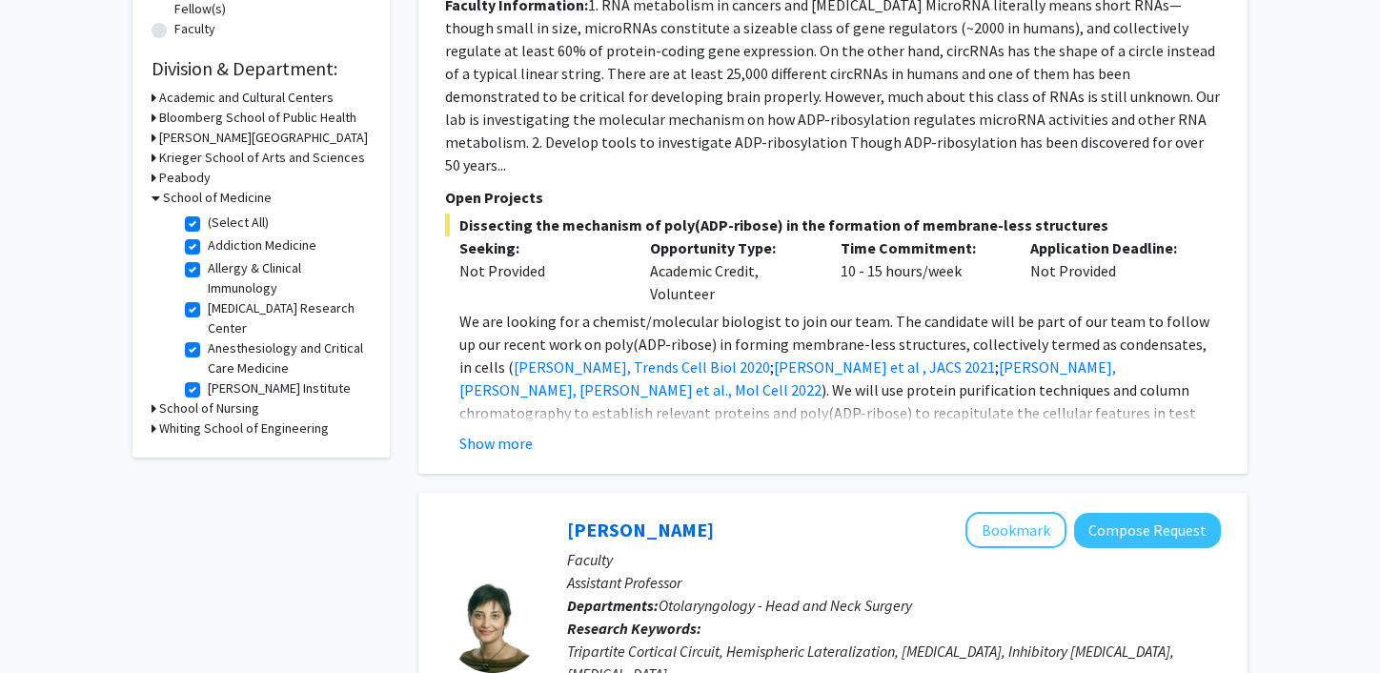
scroll to position [401, 0]
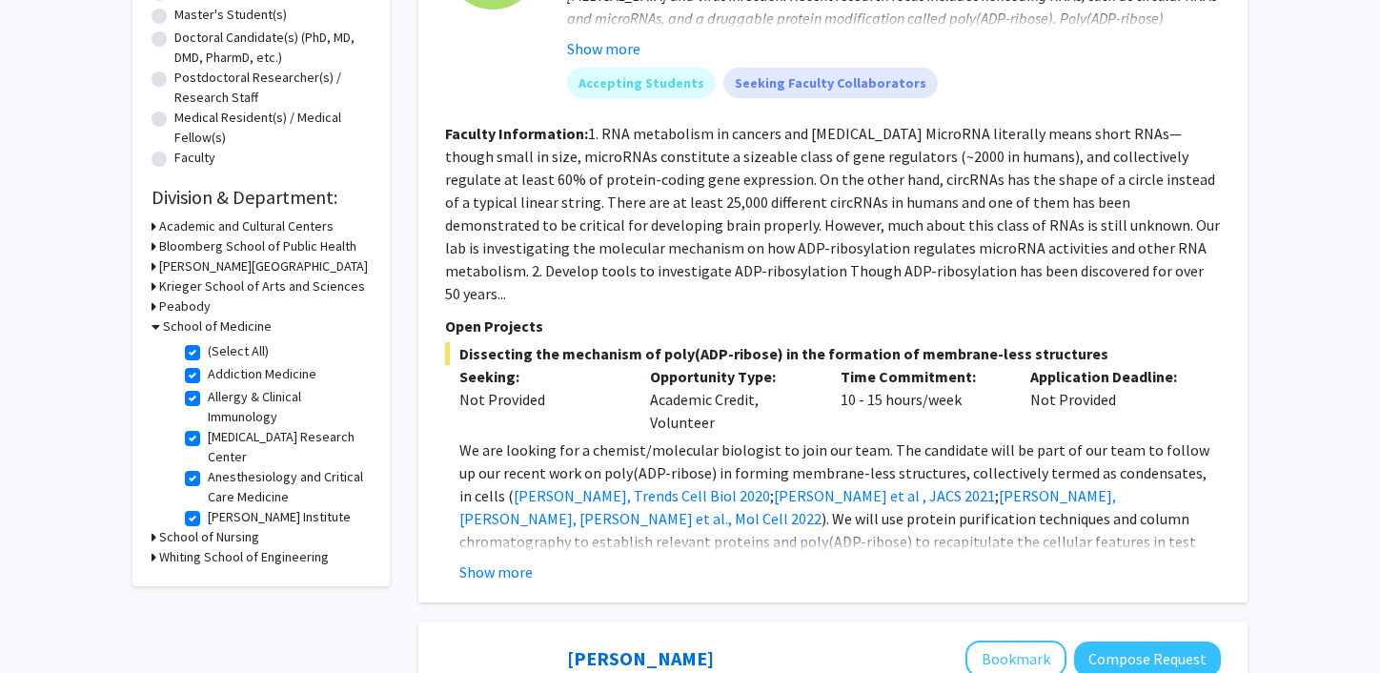
click at [207, 291] on h3 "Krieger School of Arts and Sciences" at bounding box center [262, 286] width 206 height 20
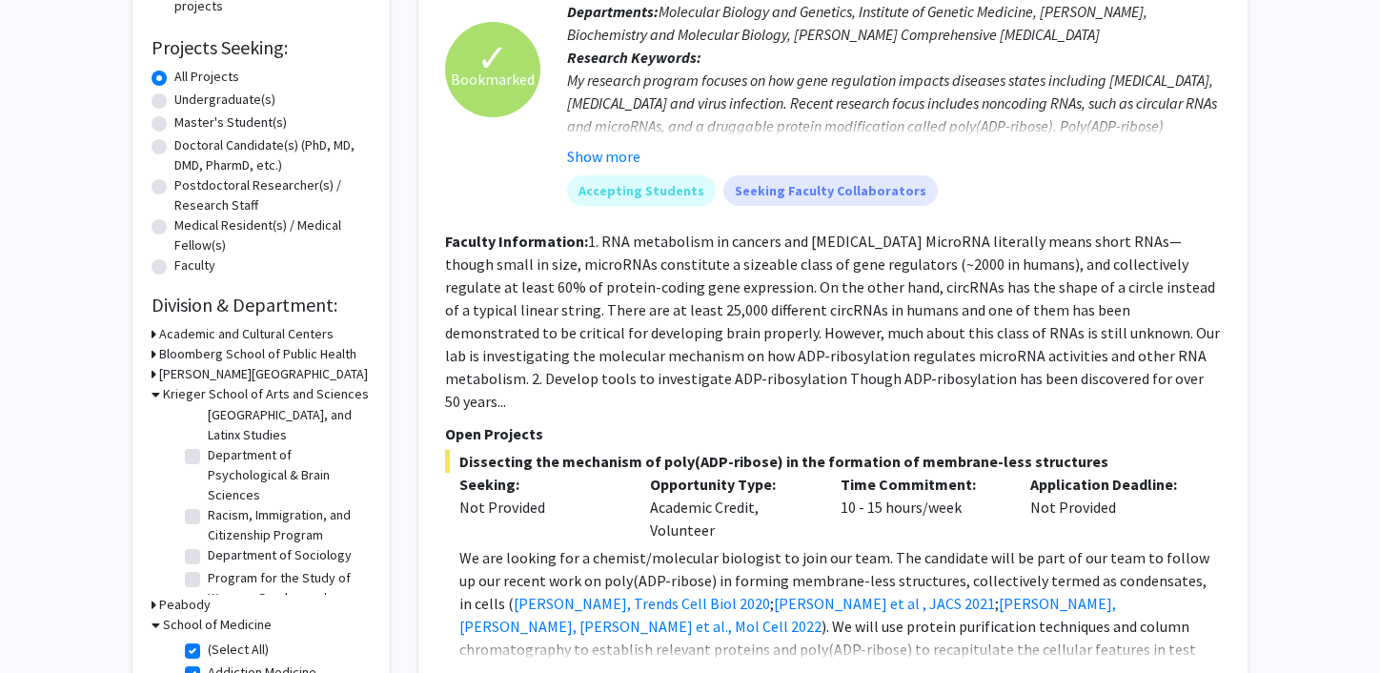
scroll to position [685, 0]
click at [208, 510] on label "Department of Psychological & Brain Sciences" at bounding box center [287, 540] width 158 height 60
click at [208, 510] on input "Department of Psychological & Brain Sciences" at bounding box center [214, 516] width 12 height 12
checkbox input "true"
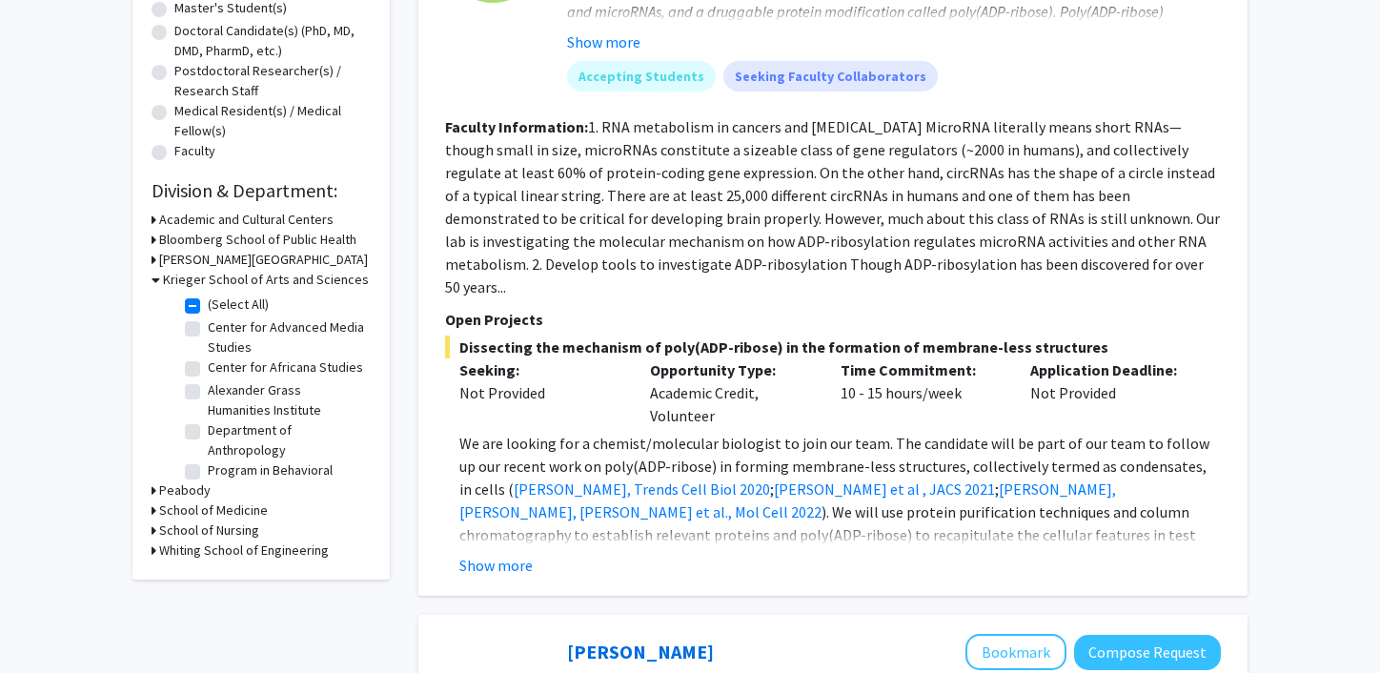
click at [208, 307] on label "(Select All)" at bounding box center [238, 304] width 61 height 20
click at [208, 307] on input "(Select All)" at bounding box center [214, 300] width 12 height 12
checkbox input "false"
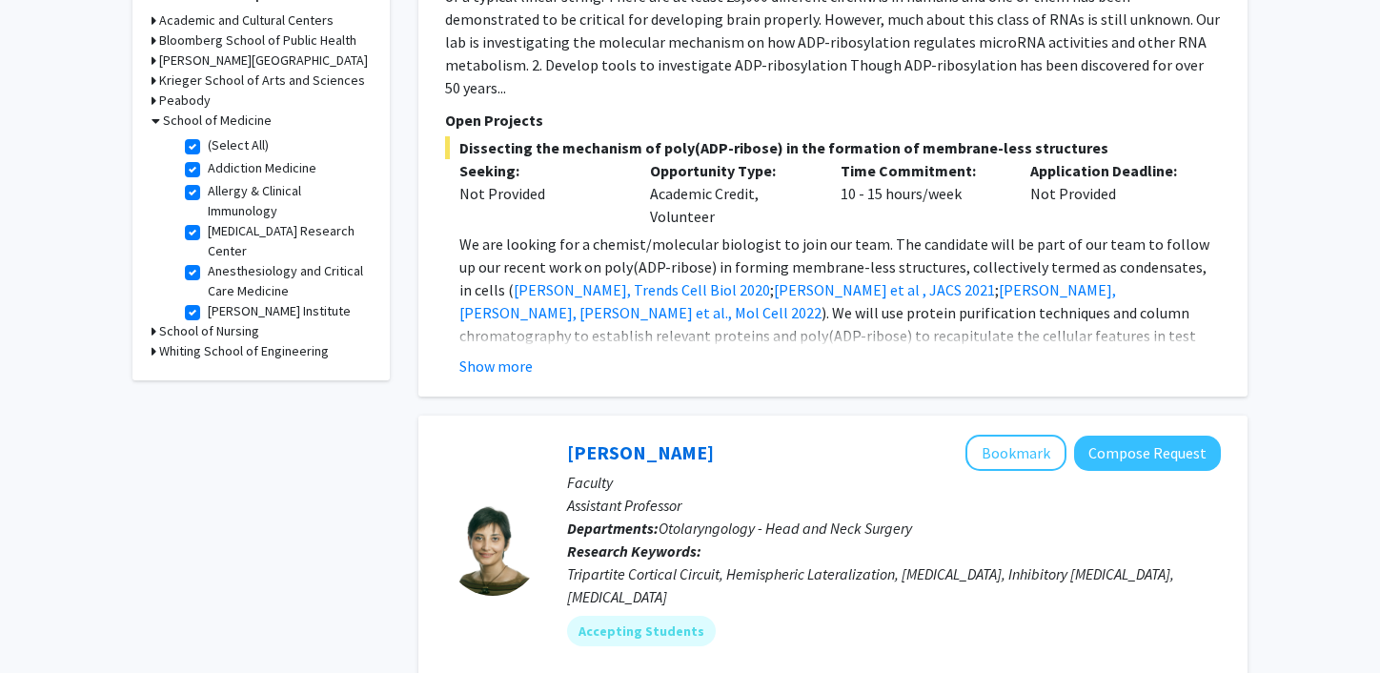
scroll to position [597, 0]
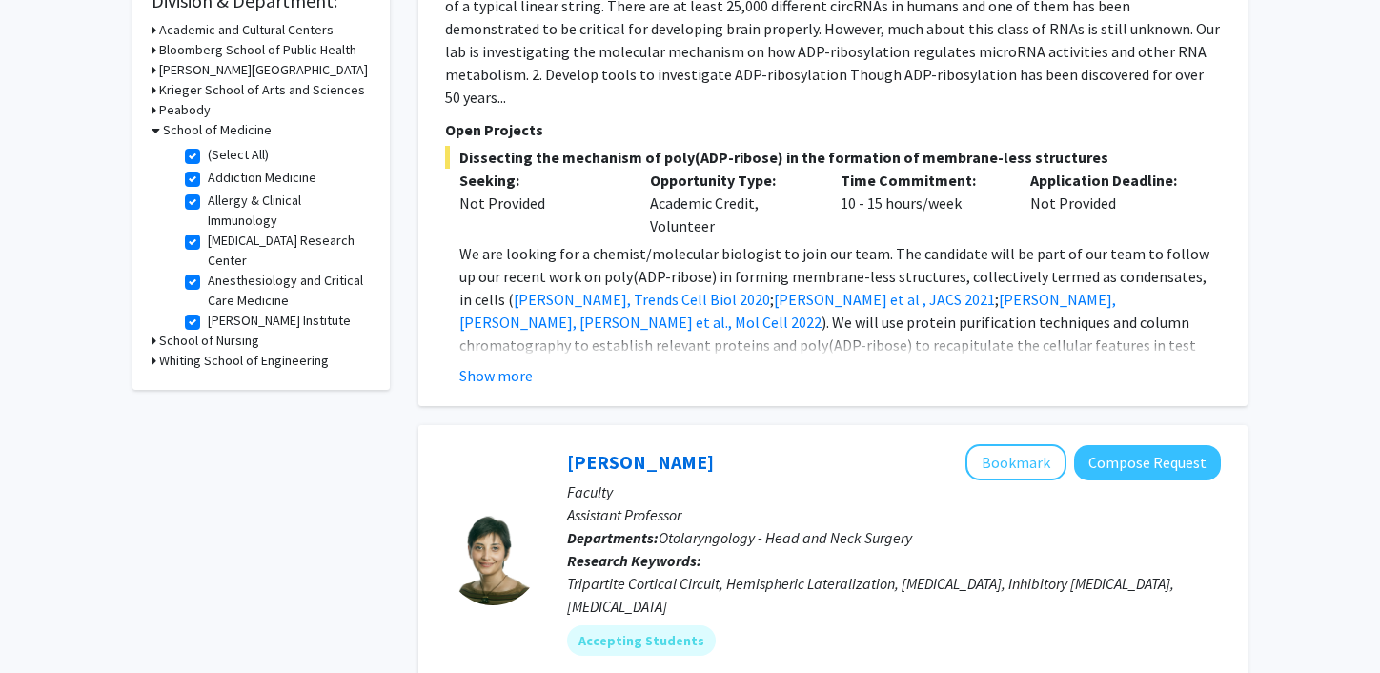
click at [208, 151] on label "(Select All)" at bounding box center [238, 155] width 61 height 20
click at [208, 151] on input "(Select All)" at bounding box center [214, 151] width 12 height 12
checkbox input "false"
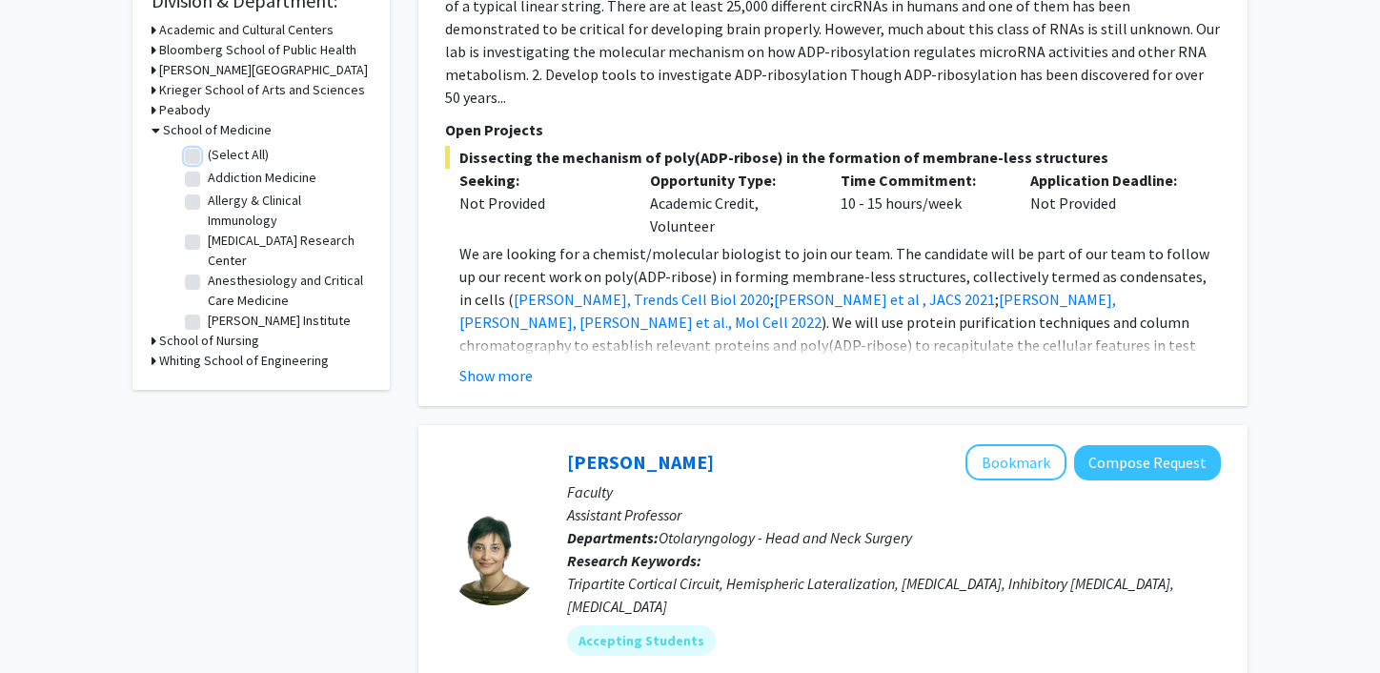
checkbox input "false"
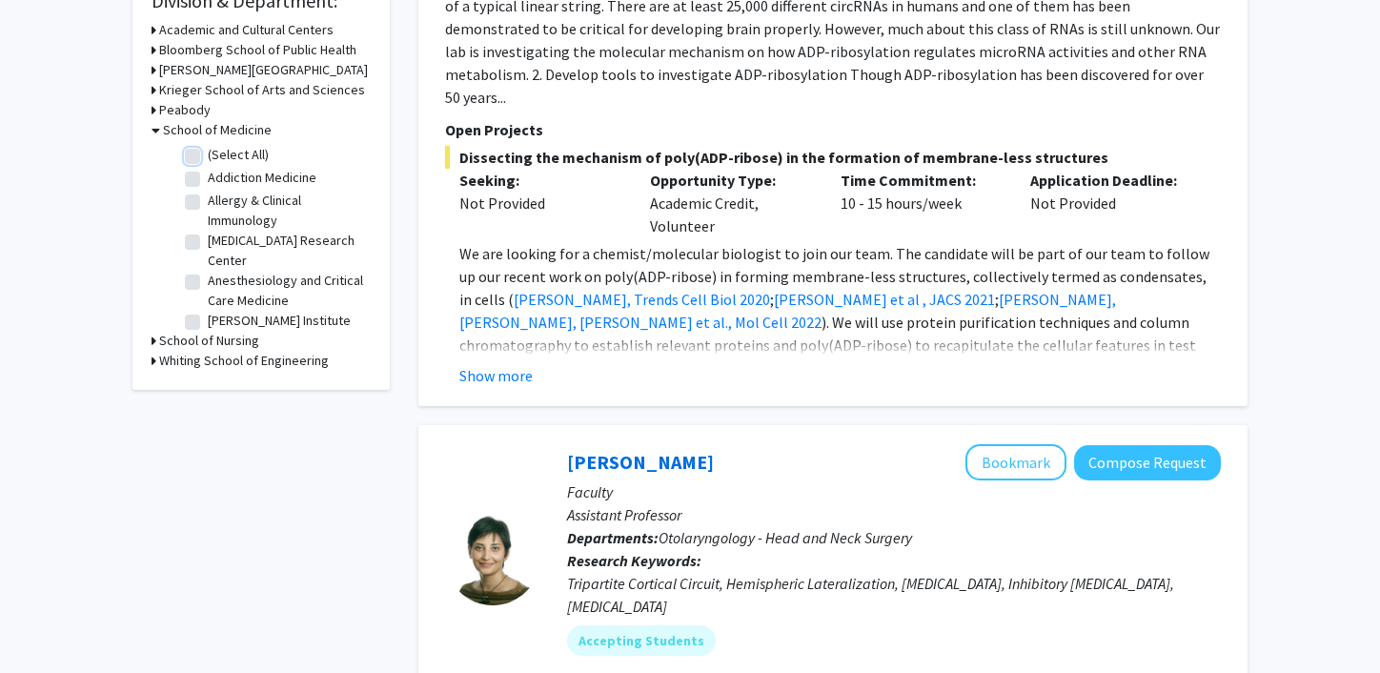
checkbox input "false"
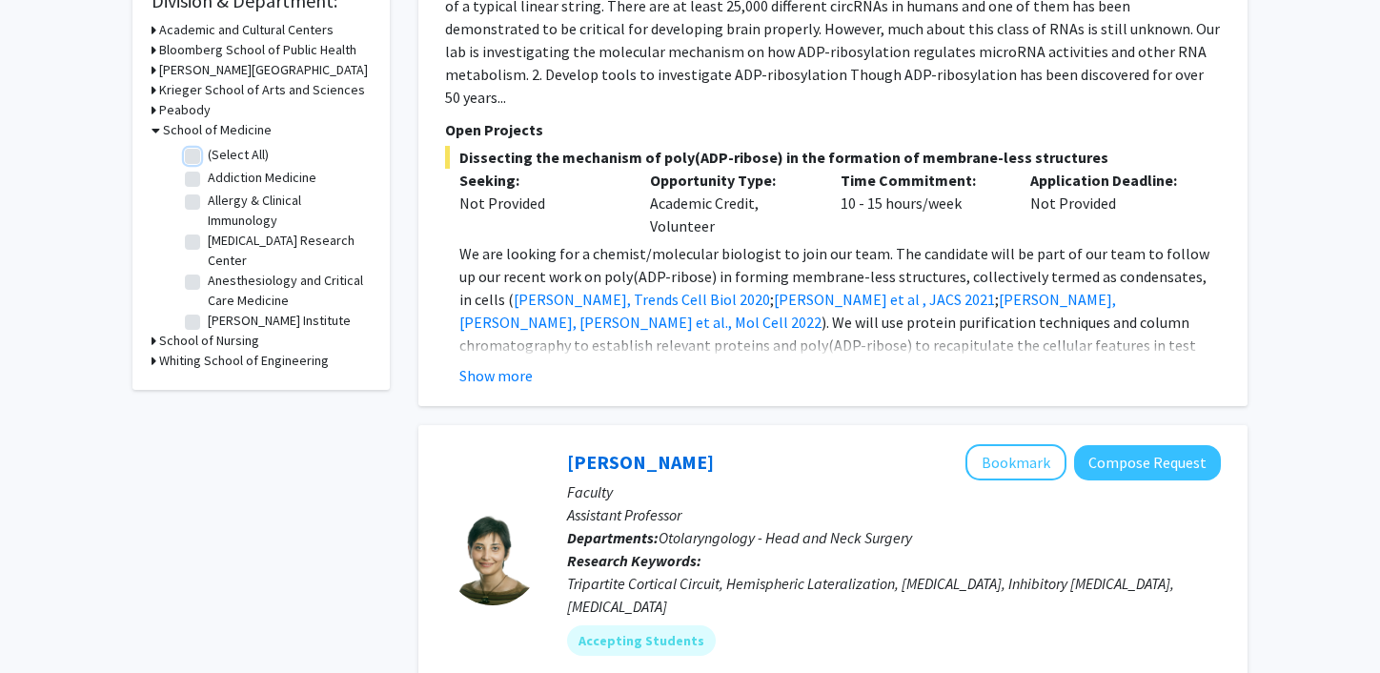
checkbox input "false"
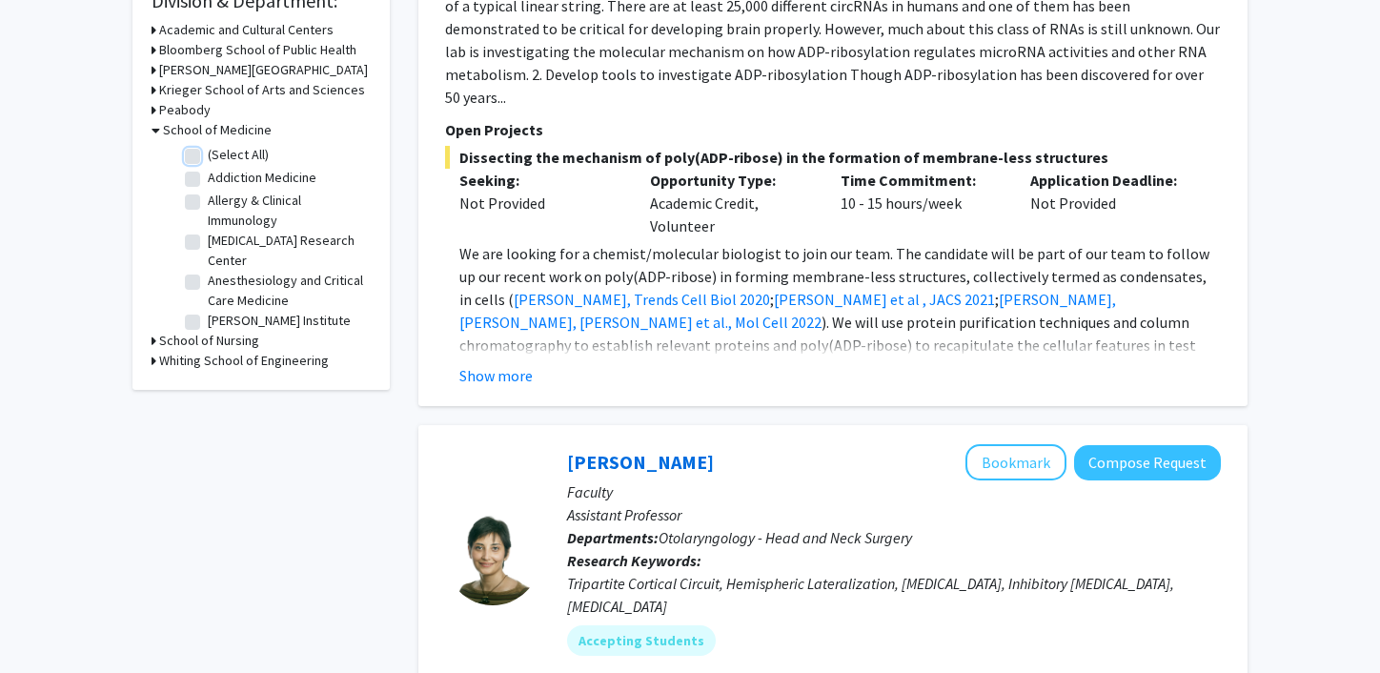
checkbox input "false"
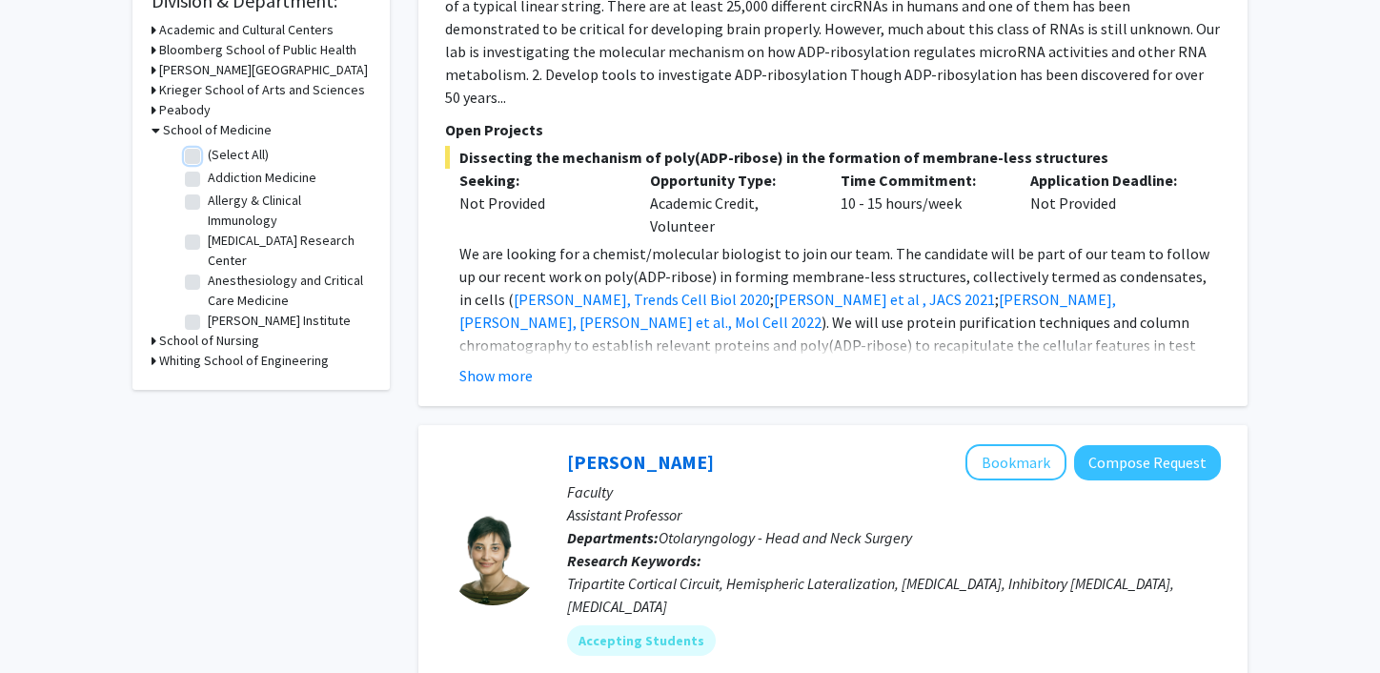
checkbox input "false"
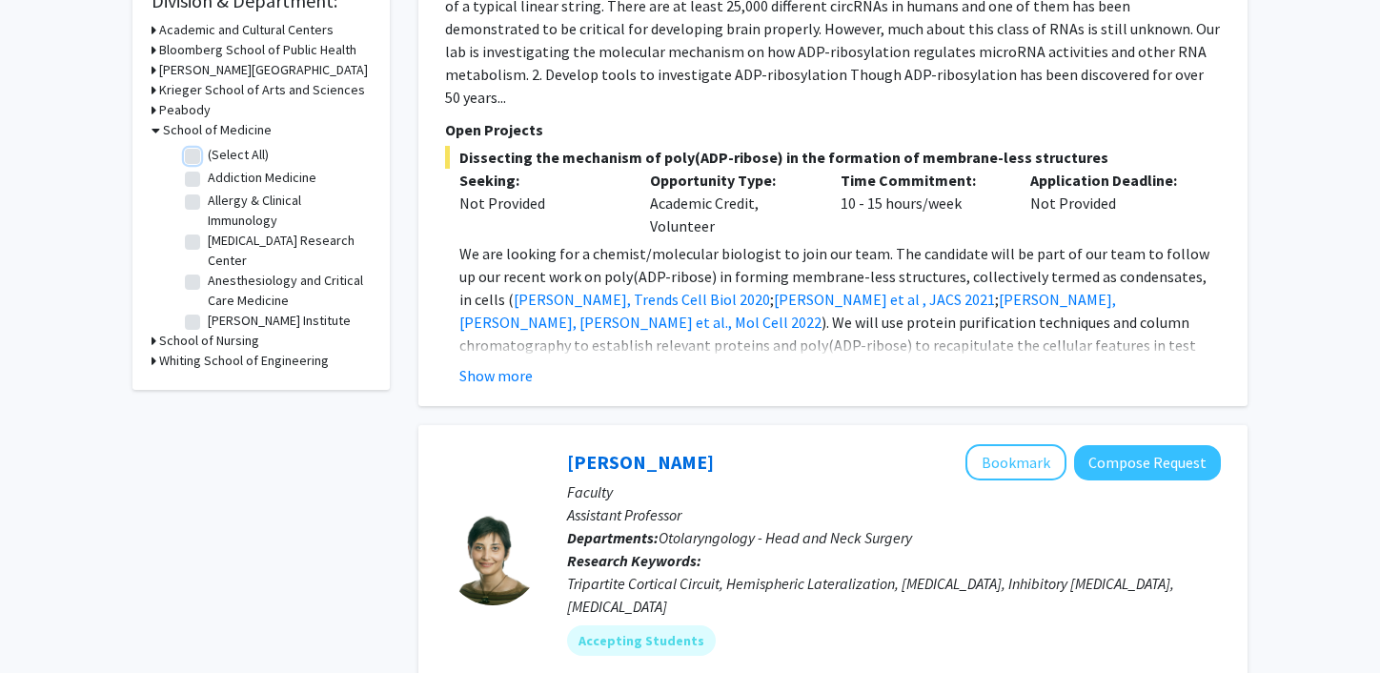
checkbox input "false"
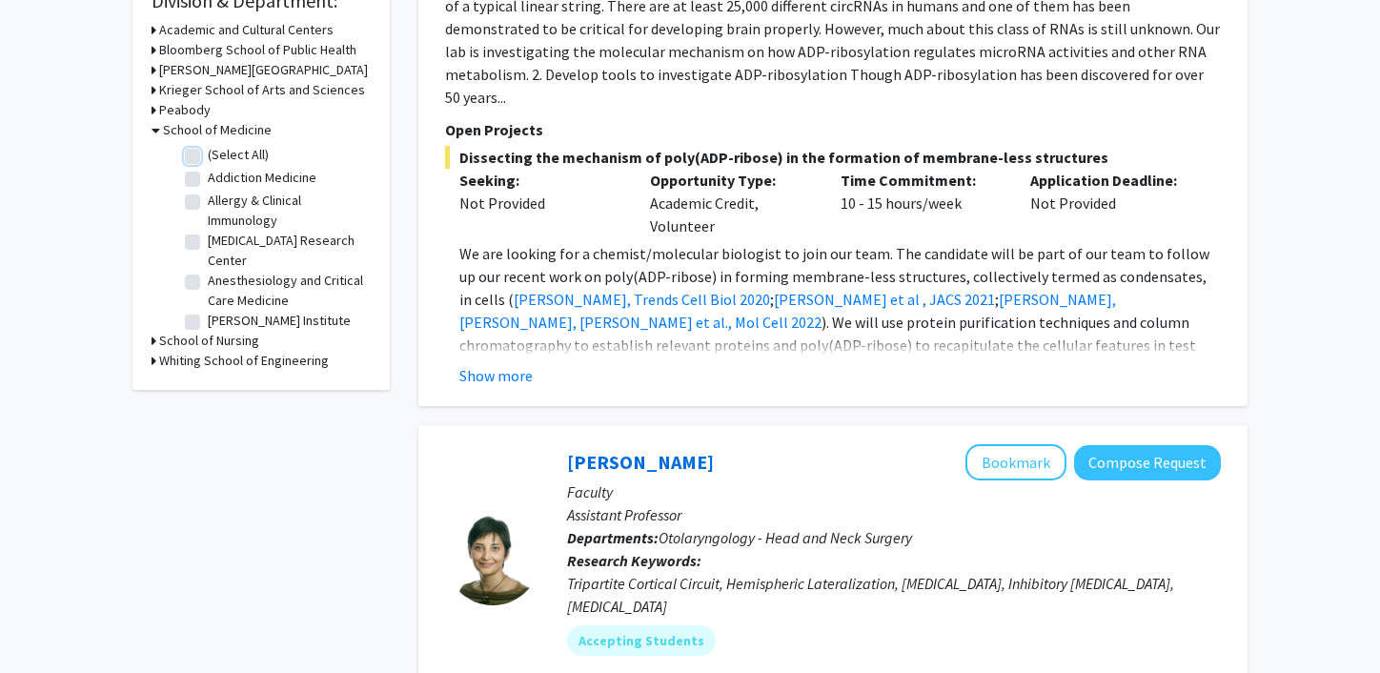
checkbox input "false"
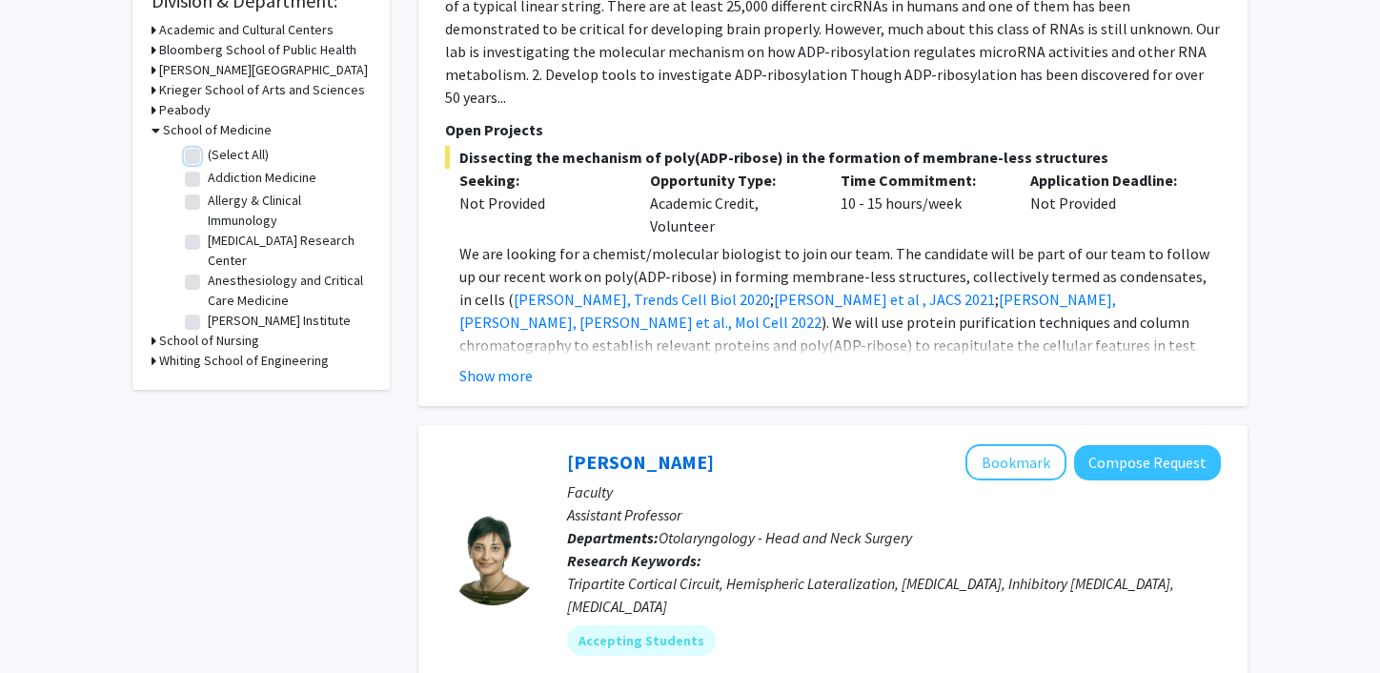
checkbox input "false"
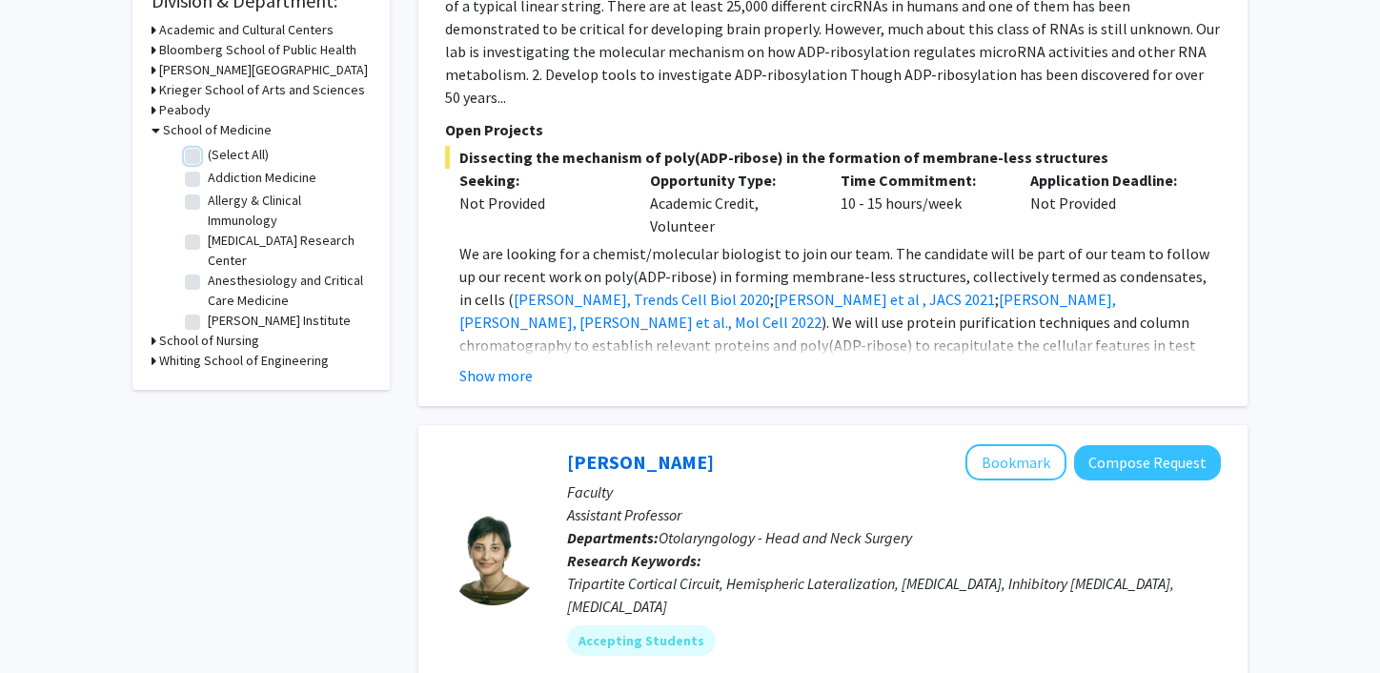
checkbox input "false"
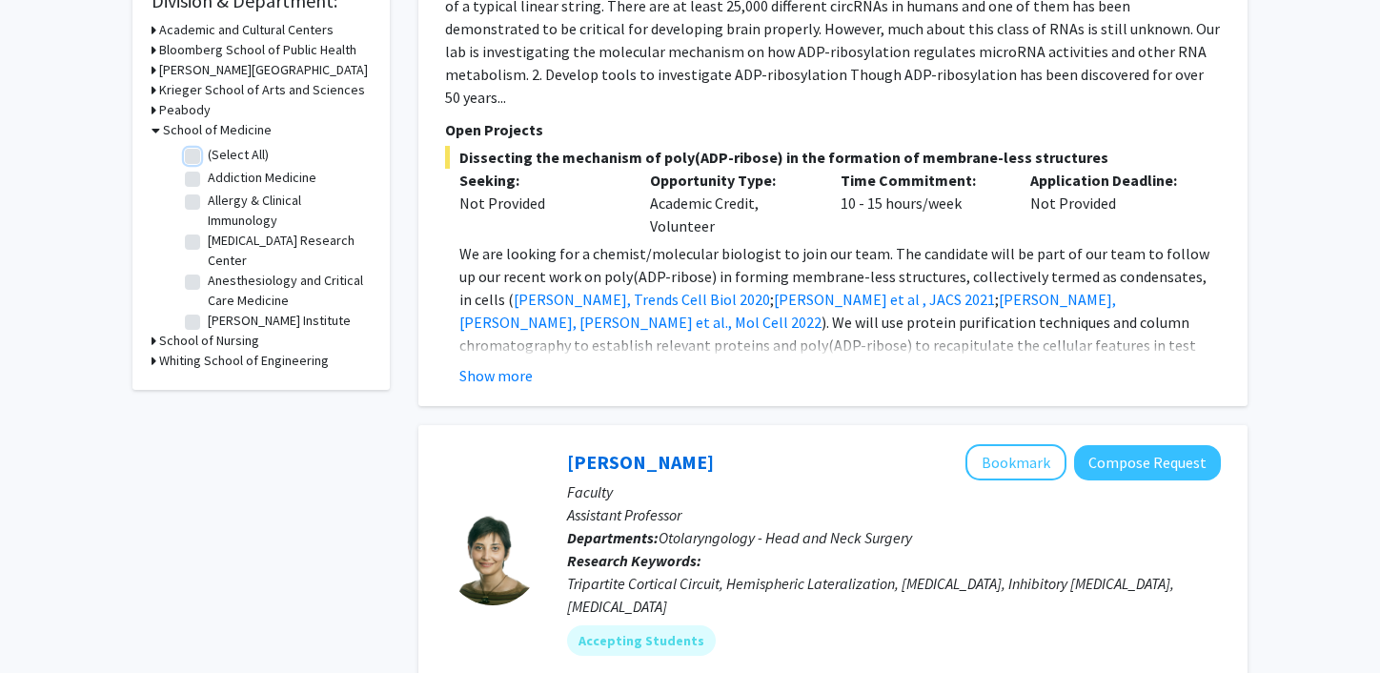
checkbox input "false"
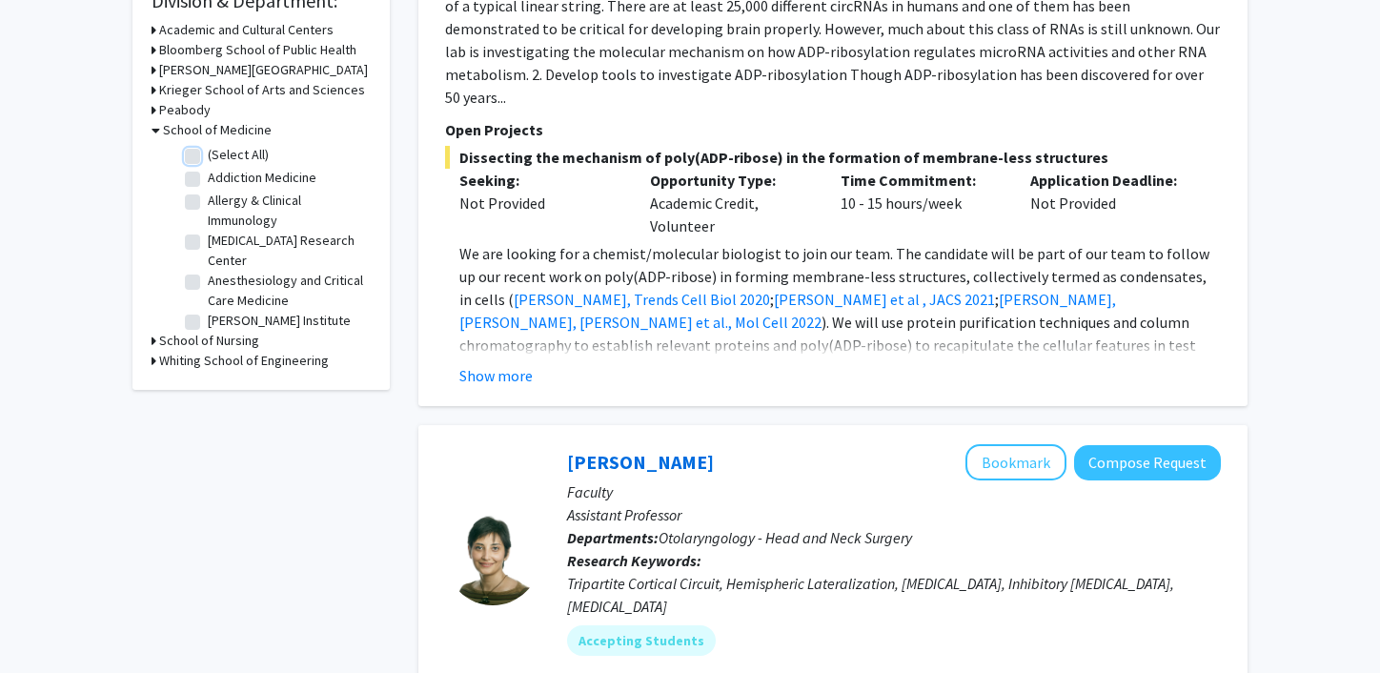
checkbox input "false"
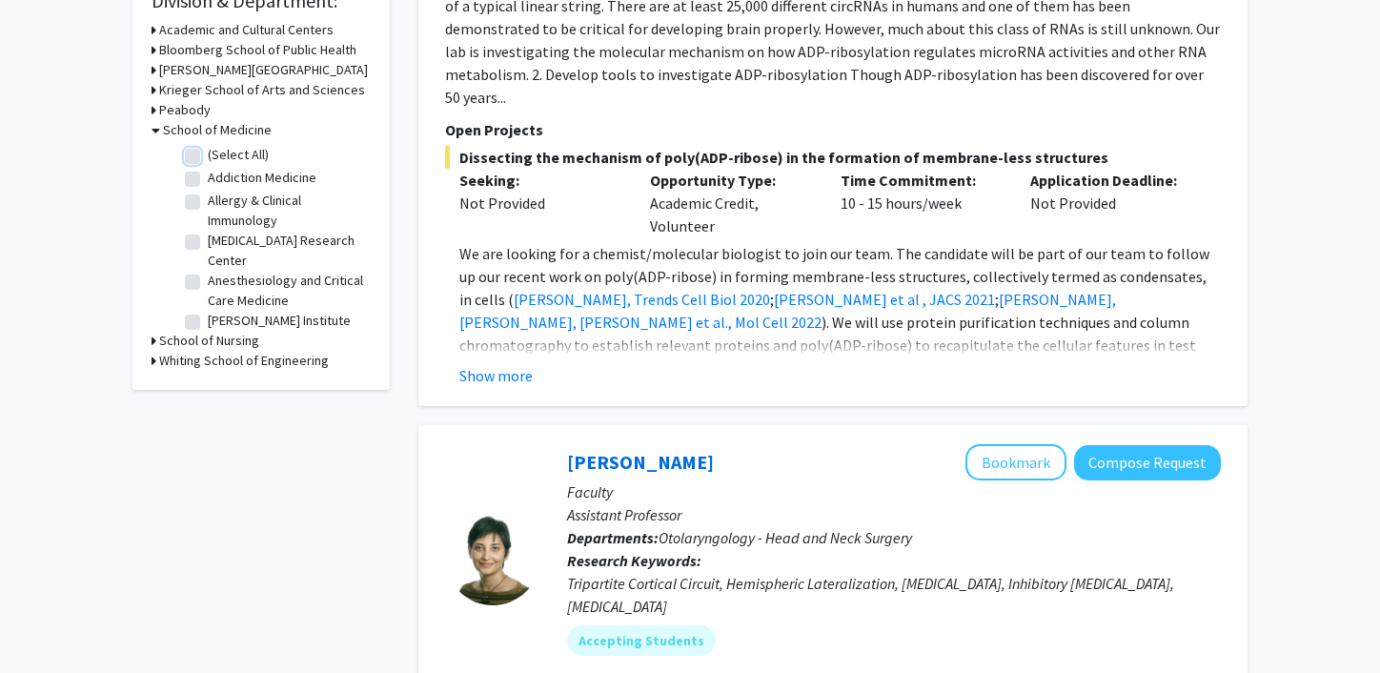
checkbox input "false"
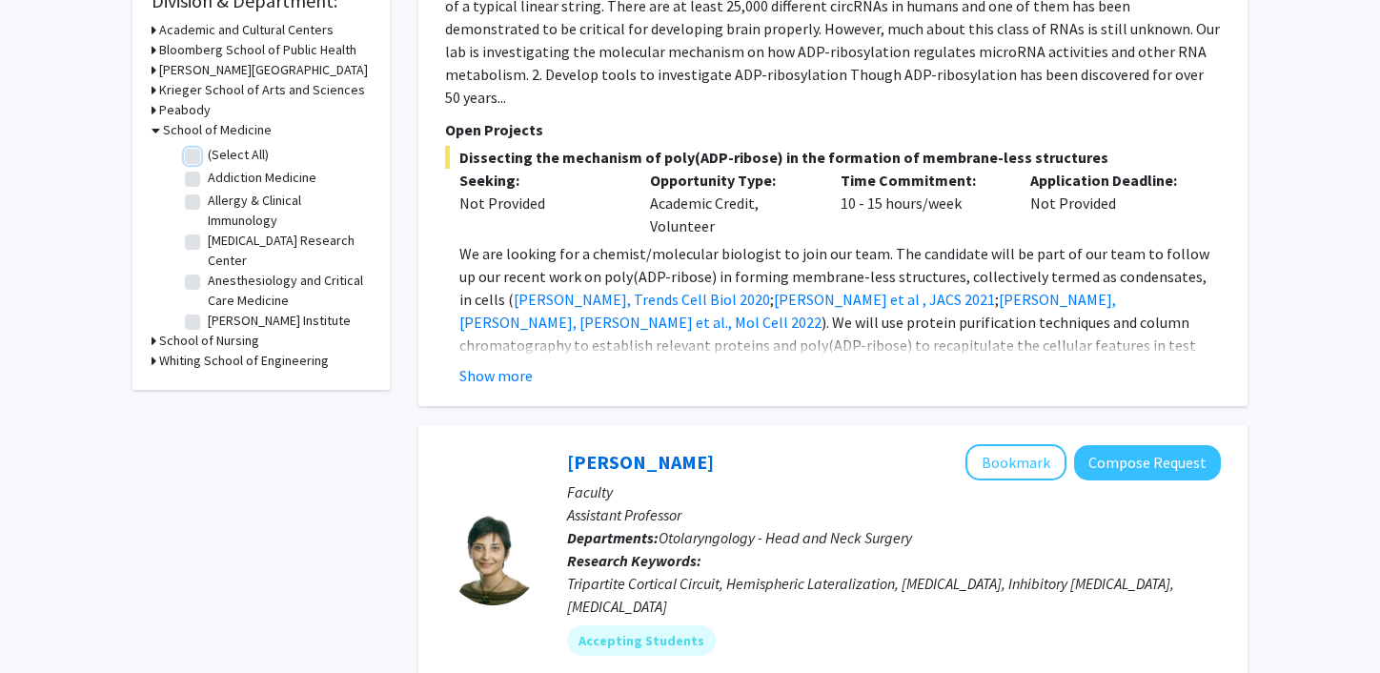
checkbox input "false"
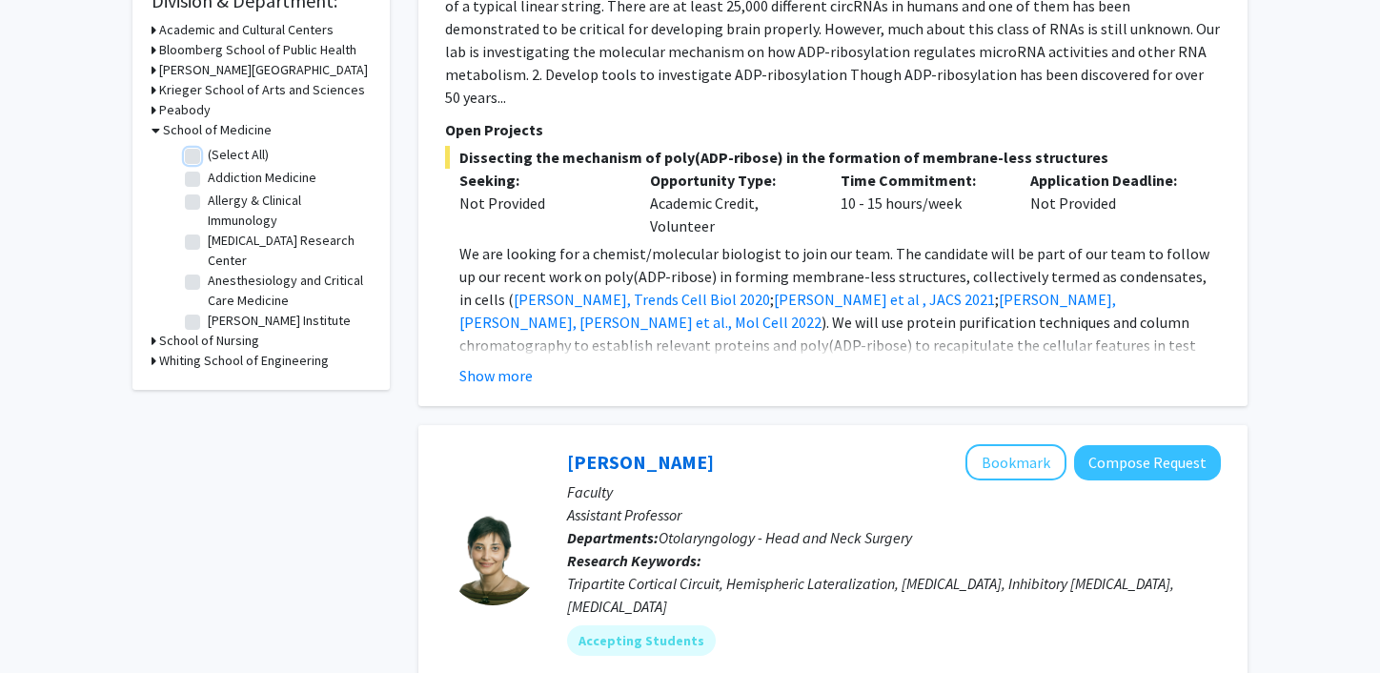
checkbox input "false"
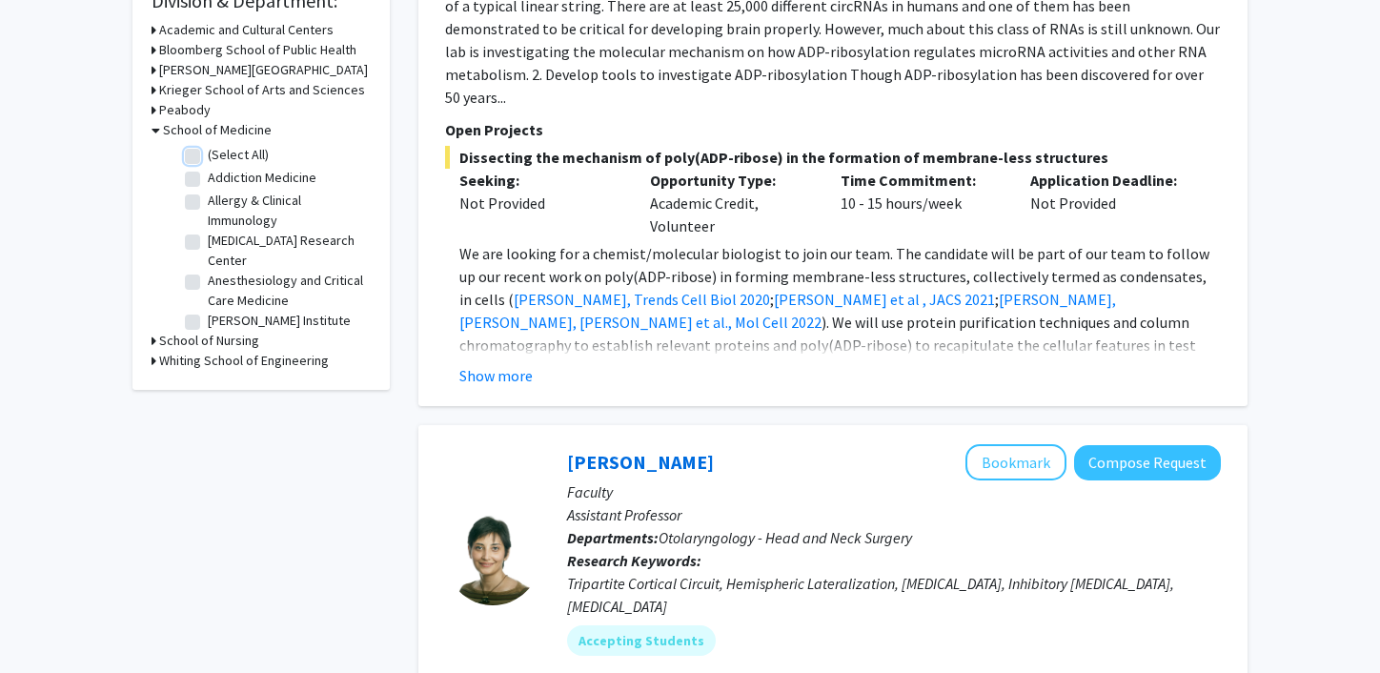
checkbox input "false"
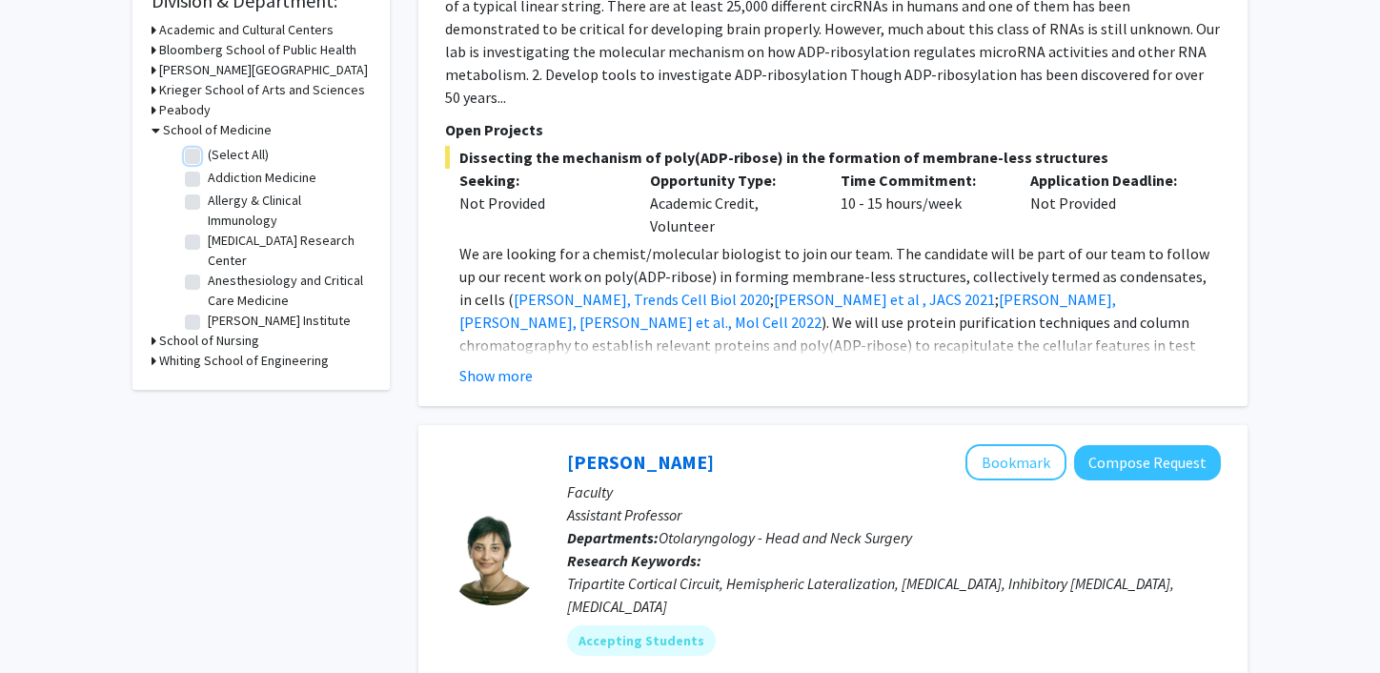
checkbox input "false"
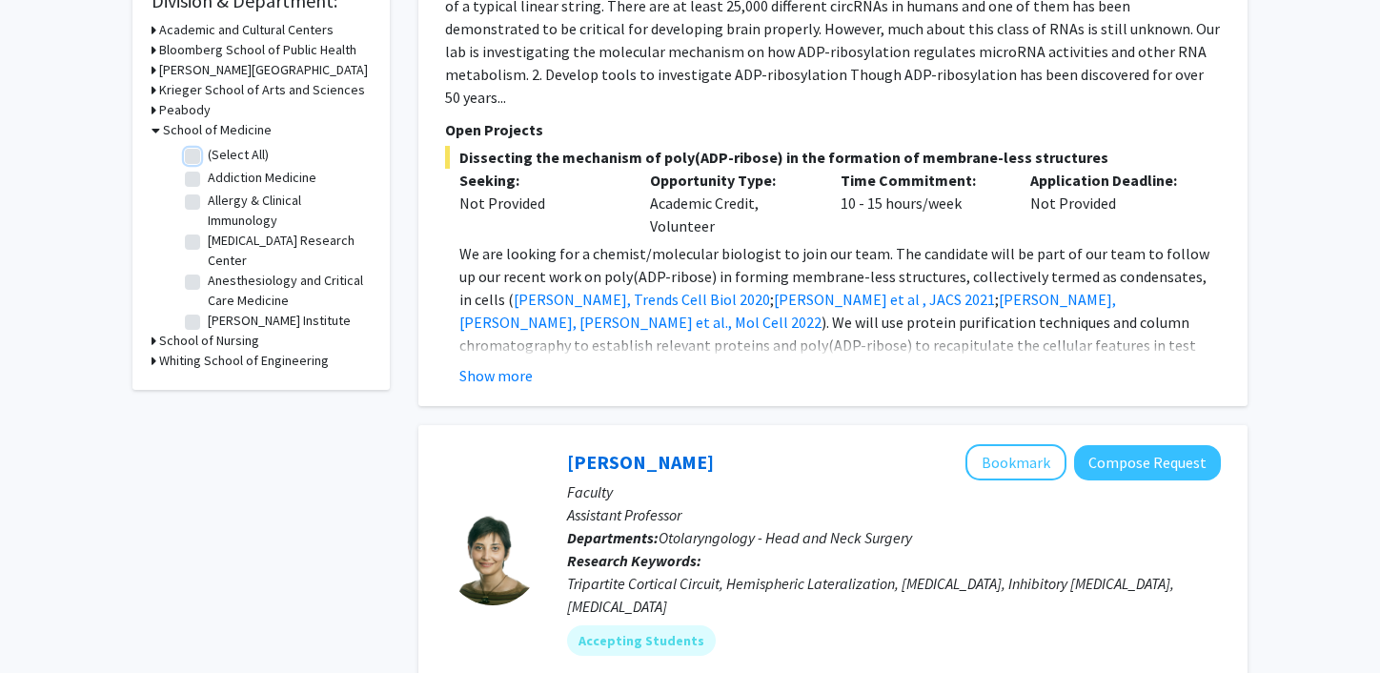
checkbox input "false"
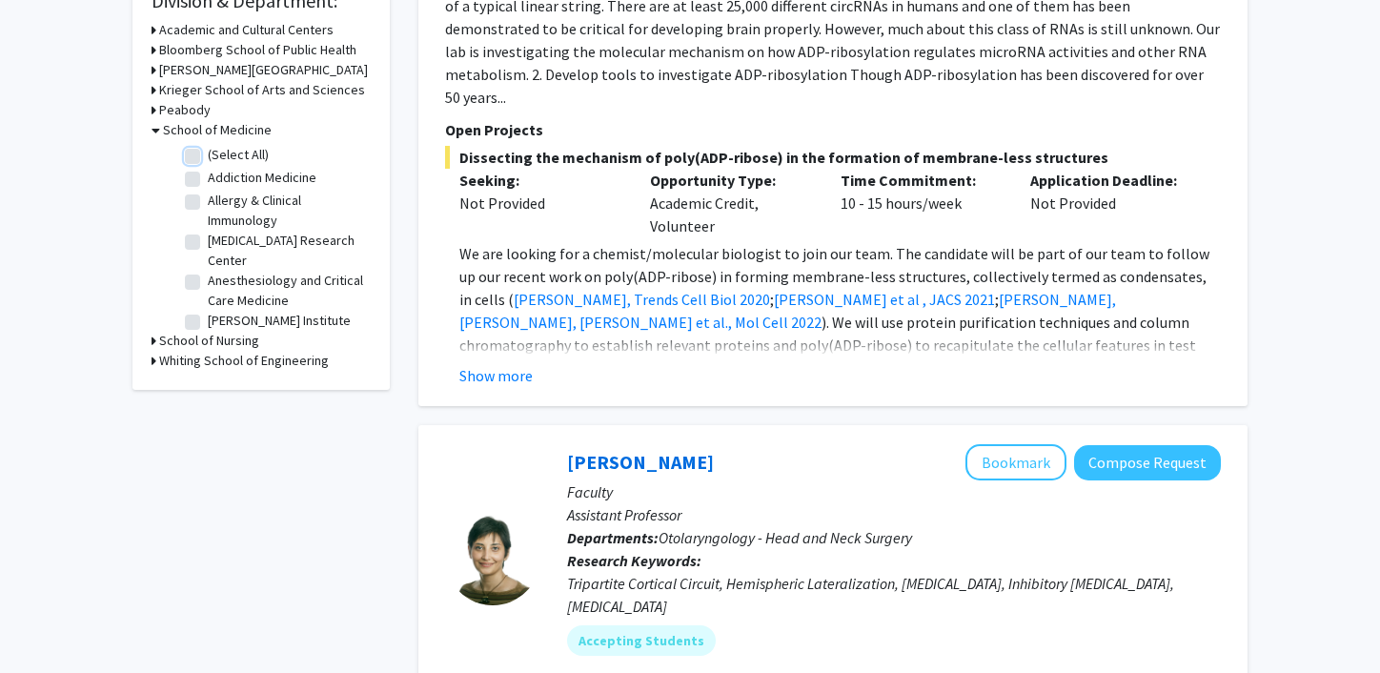
checkbox input "false"
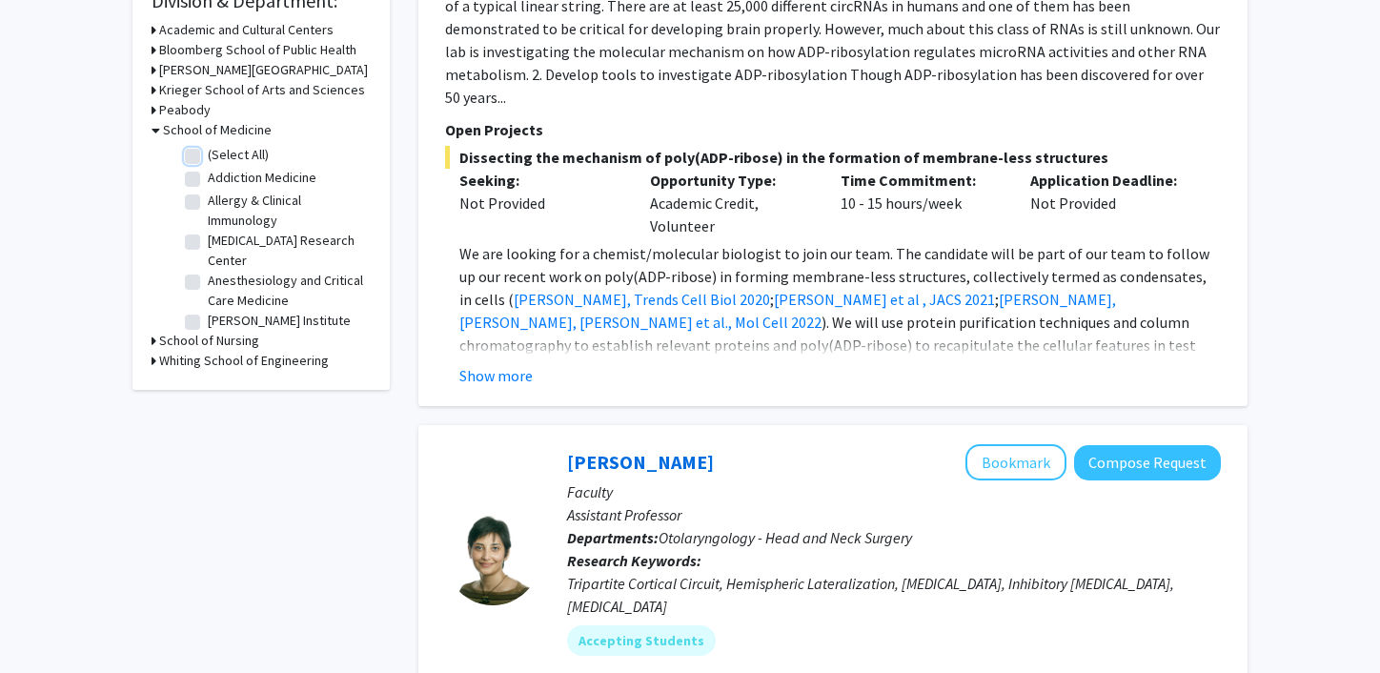
checkbox input "false"
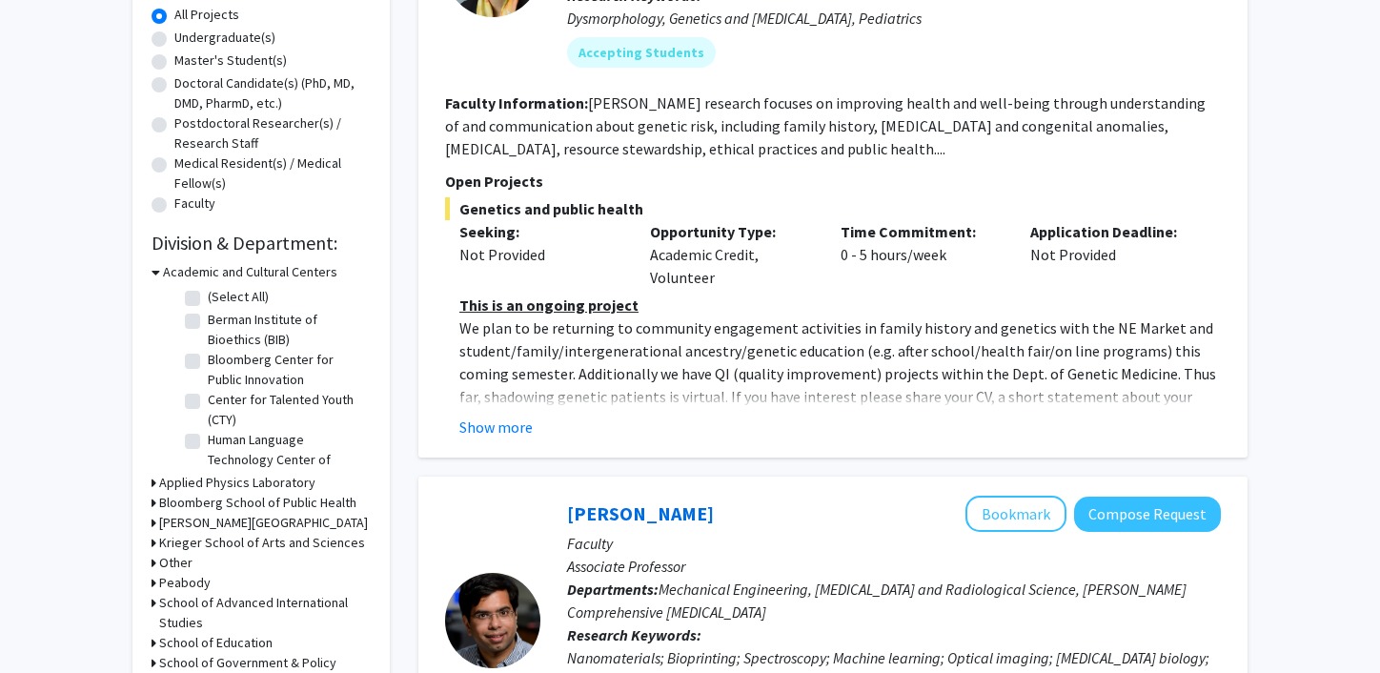
click at [251, 270] on h3 "Academic and Cultural Centers" at bounding box center [250, 272] width 174 height 20
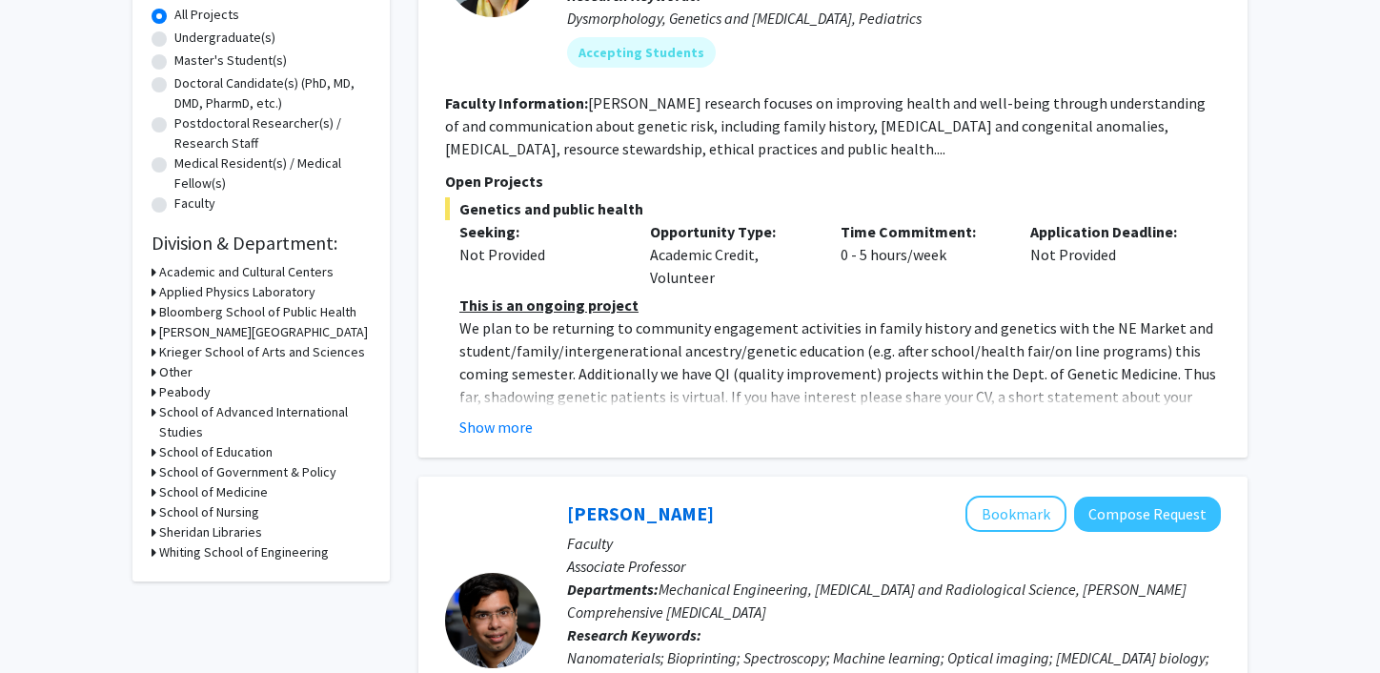
click at [231, 352] on h3 "Krieger School of Arts and Sciences" at bounding box center [262, 352] width 206 height 20
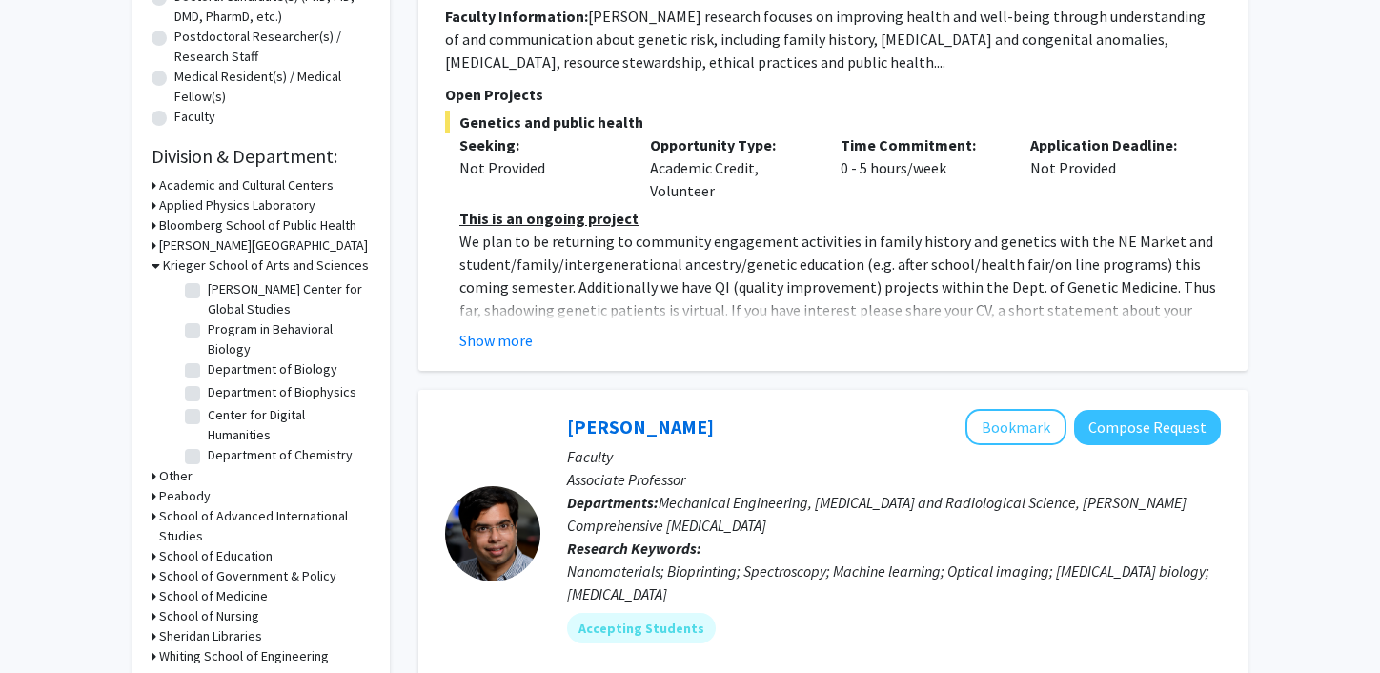
click at [208, 370] on label "Department of Biology" at bounding box center [273, 369] width 130 height 20
click at [208, 370] on input "Department of Biology" at bounding box center [214, 365] width 12 height 12
checkbox input "true"
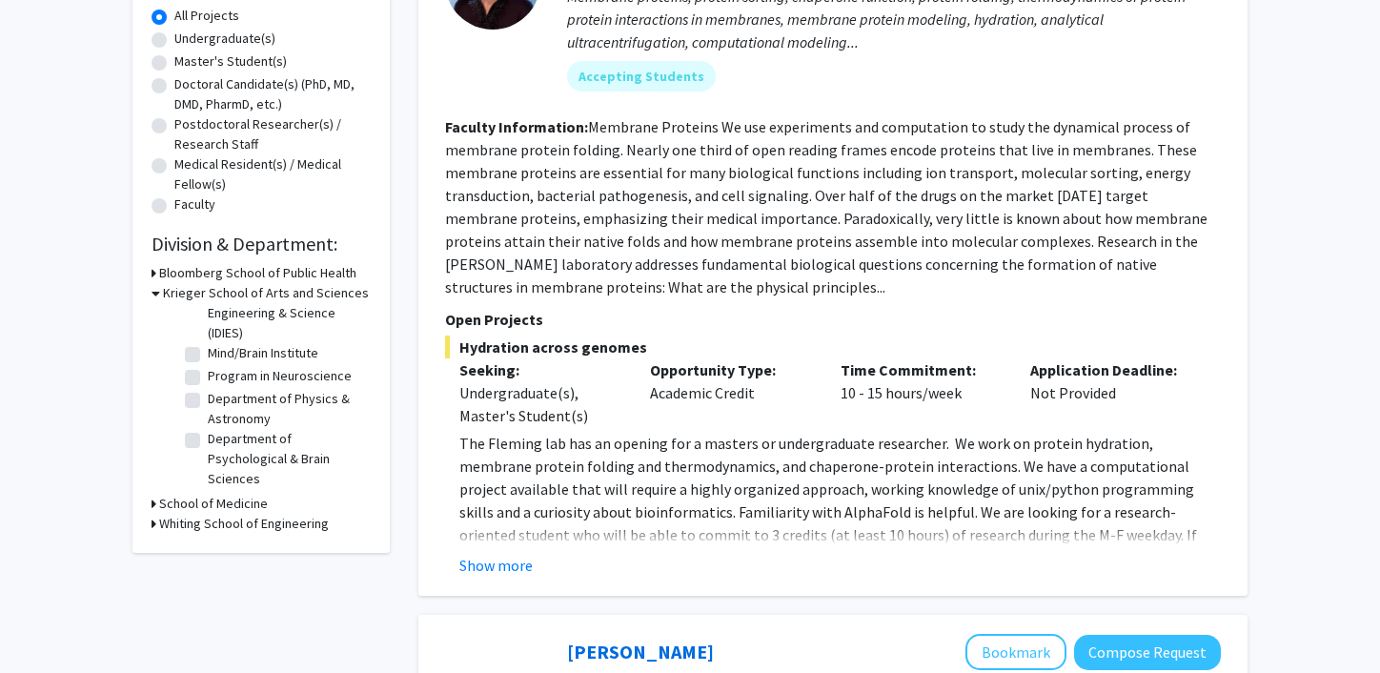
click at [208, 442] on label "Department of Psychological & Brain Sciences" at bounding box center [287, 459] width 158 height 60
click at [208, 441] on input "Department of Psychological & Brain Sciences" at bounding box center [214, 435] width 12 height 12
checkbox input "true"
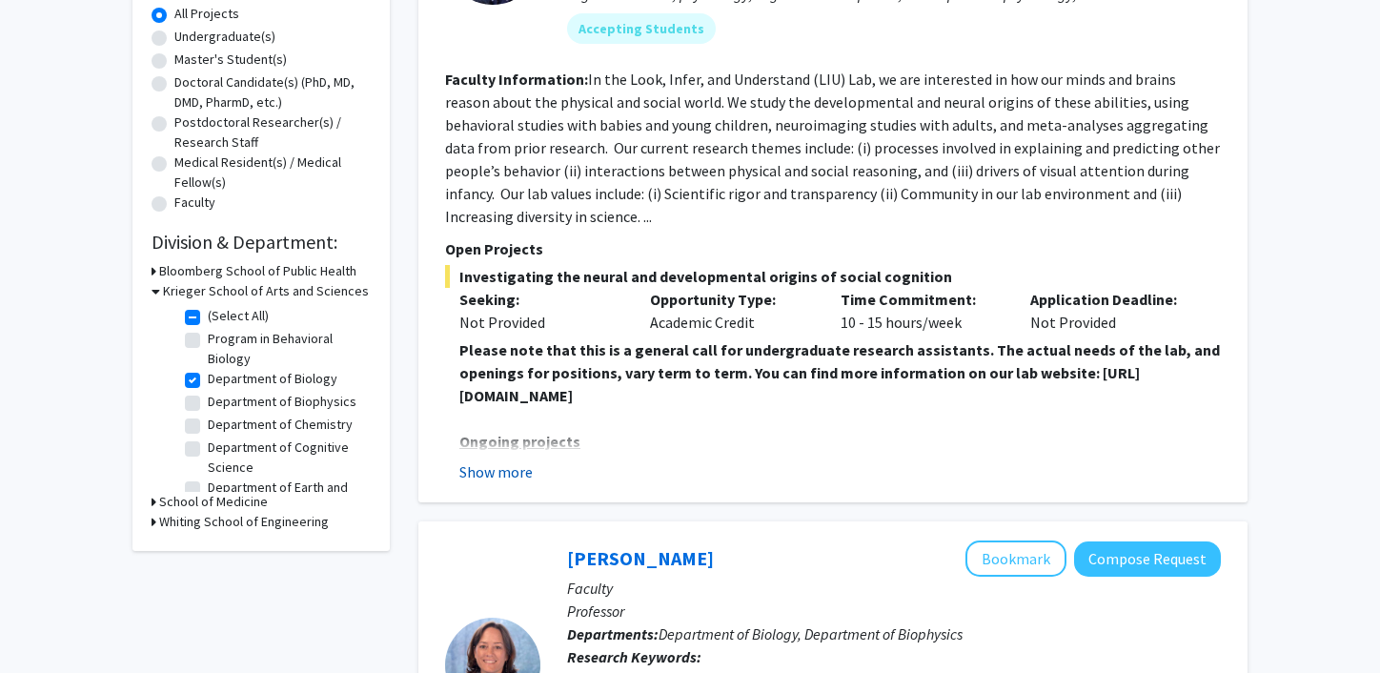
click at [521, 466] on button "Show more" at bounding box center [495, 471] width 73 height 23
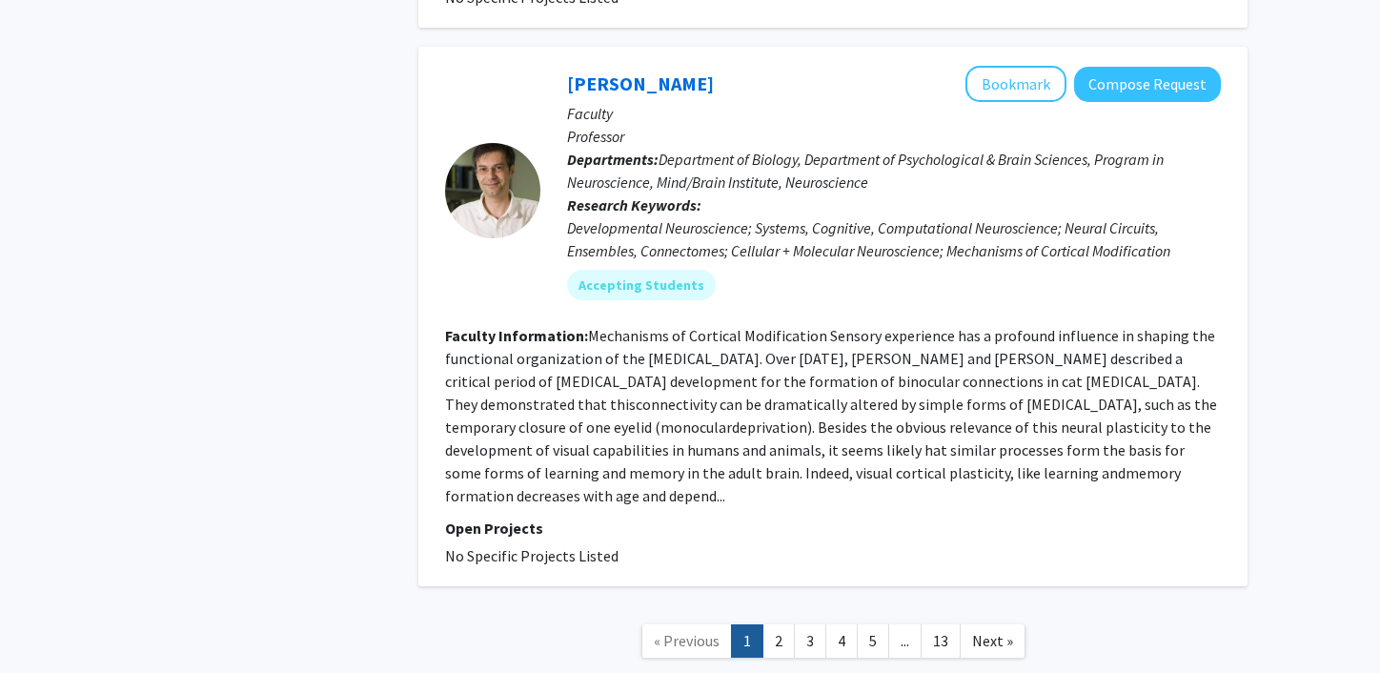
scroll to position [5750, 0]
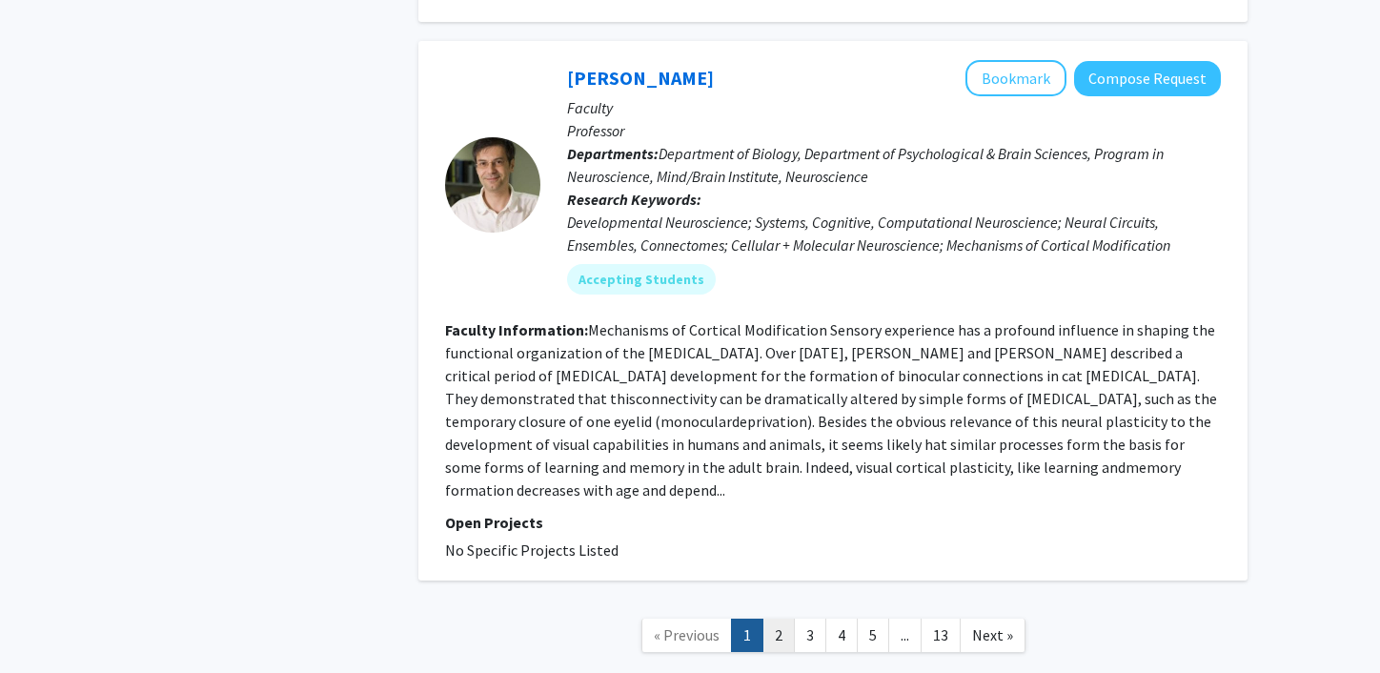
click at [785, 618] on link "2" at bounding box center [778, 634] width 32 height 33
